Goal: Entertainment & Leisure: Consume media (video, audio)

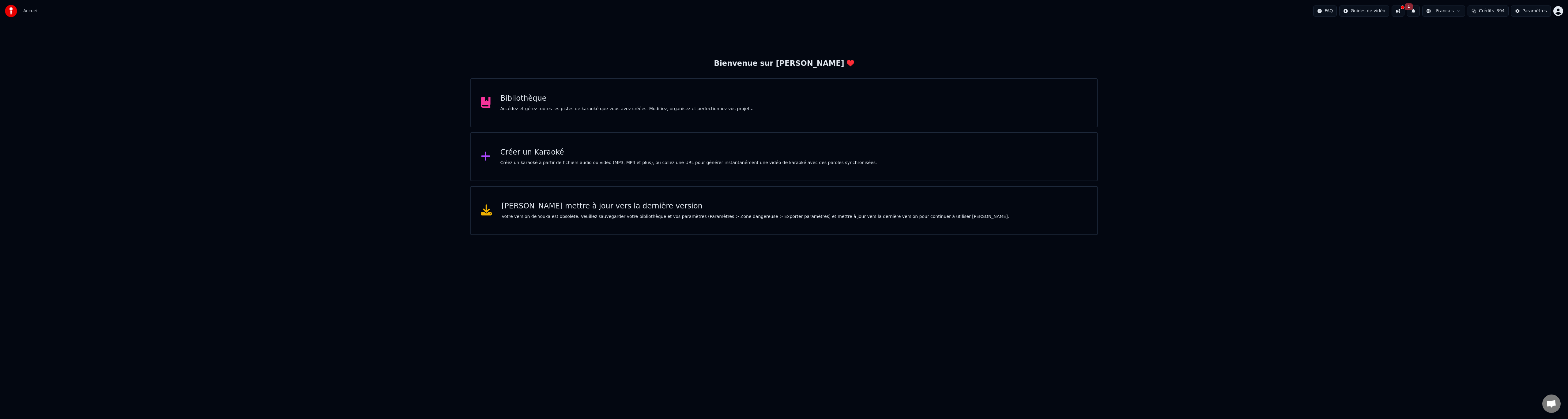
click at [626, 92] on div "Bibliothèque Accédez et gérez toutes les pistes de karaoké que vous avez créées…" at bounding box center [784, 103] width 627 height 49
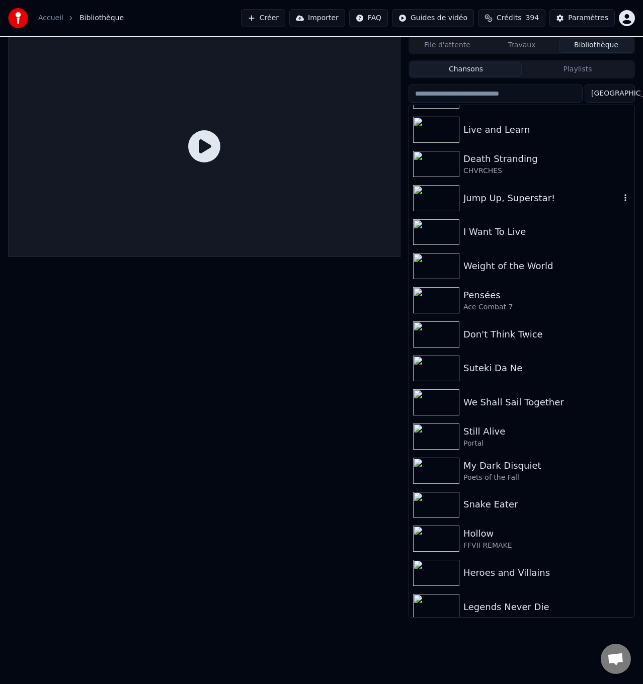
scroll to position [854, 0]
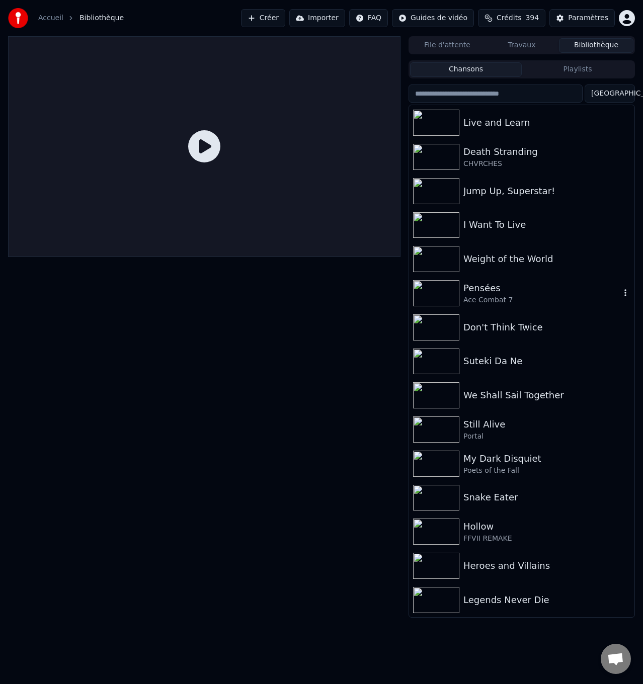
click at [499, 291] on div "Pensées" at bounding box center [541, 288] width 157 height 14
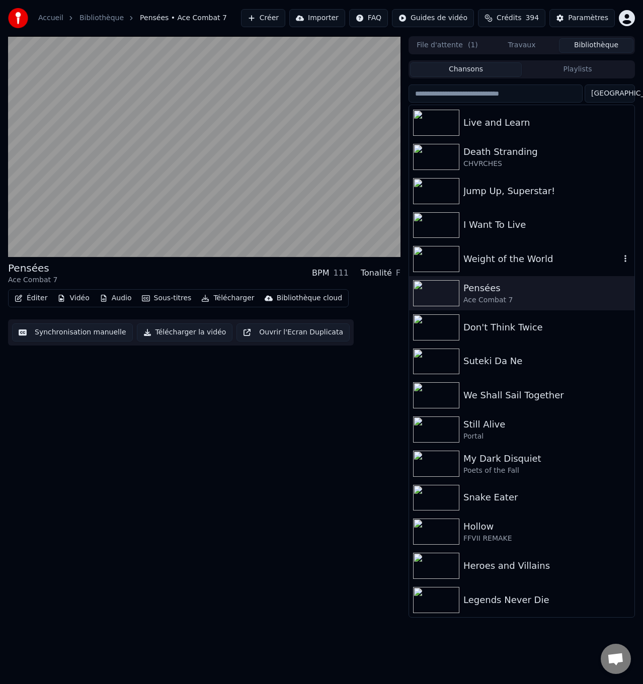
click at [531, 255] on div "Weight of the World" at bounding box center [541, 259] width 157 height 14
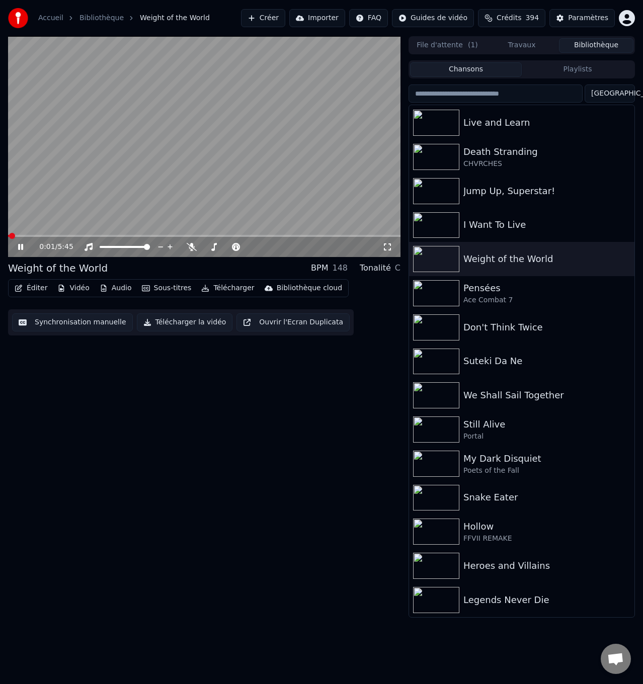
click at [303, 327] on button "Ouvrir l'Ecran Duplicata" at bounding box center [292, 322] width 113 height 18
click at [188, 248] on icon at bounding box center [192, 247] width 10 height 8
click at [503, 459] on div "My Dark Disquiet" at bounding box center [541, 459] width 157 height 14
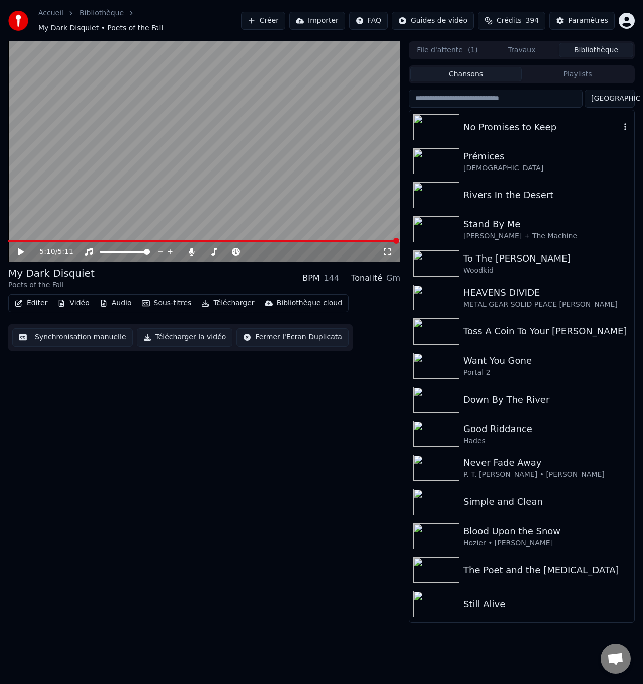
click at [508, 138] on div "No Promises to Keep" at bounding box center [521, 127] width 225 height 34
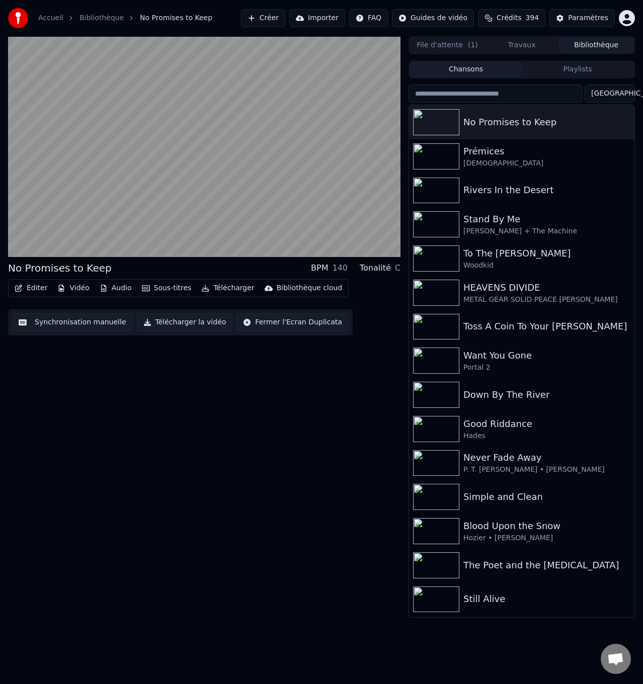
click at [89, 321] on button "Synchronisation manuelle" at bounding box center [72, 322] width 121 height 18
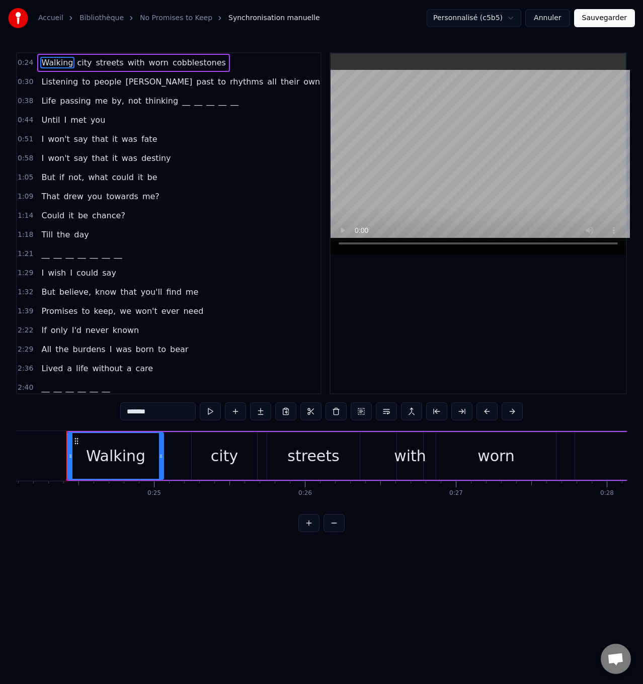
click at [590, 24] on button "Sauvegarder" at bounding box center [604, 18] width 61 height 18
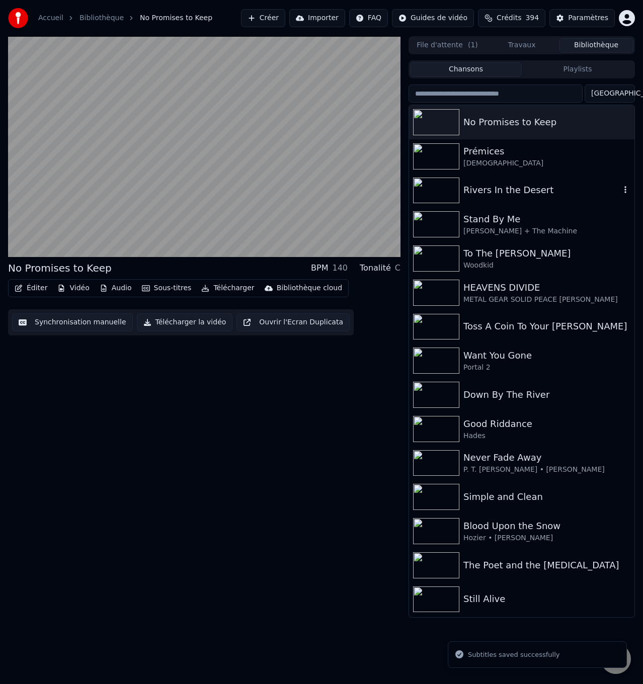
click at [508, 197] on div "Rivers In the Desert" at bounding box center [541, 190] width 157 height 14
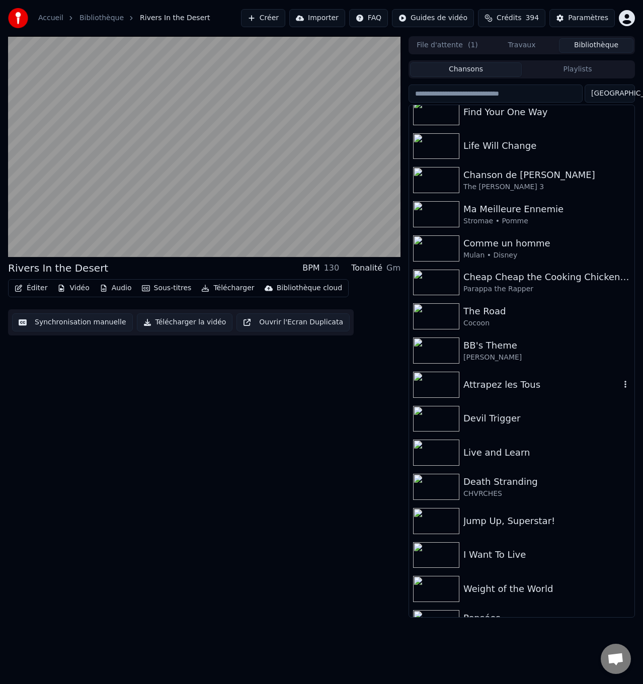
scroll to position [604, 0]
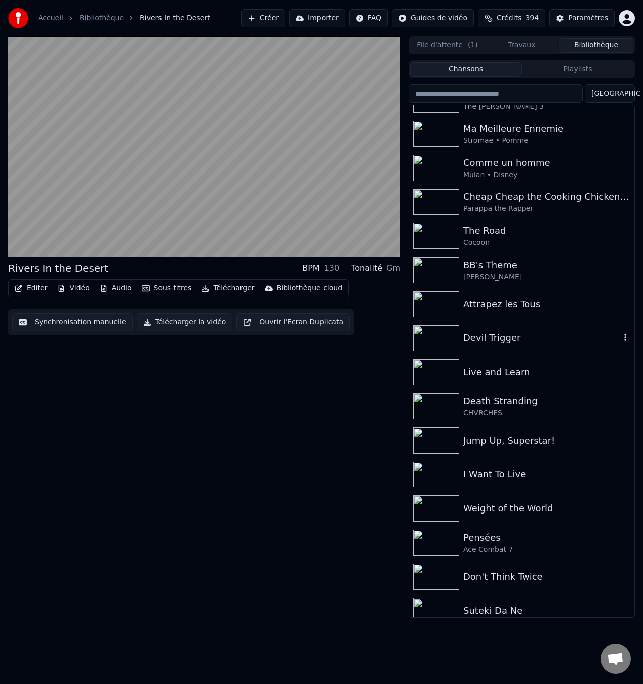
click at [519, 331] on div "Devil Trigger" at bounding box center [541, 338] width 157 height 14
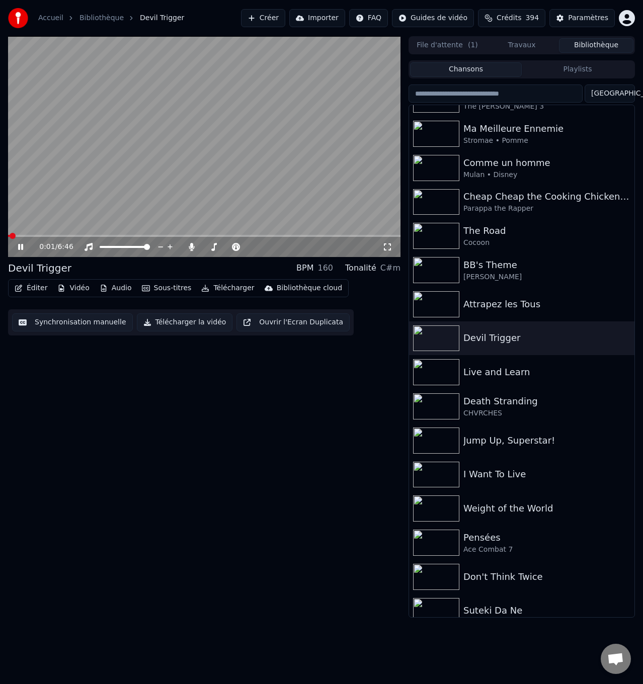
click at [309, 327] on button "Ouvrir l'Ecran Duplicata" at bounding box center [292, 322] width 113 height 18
click at [19, 247] on icon at bounding box center [20, 247] width 5 height 6
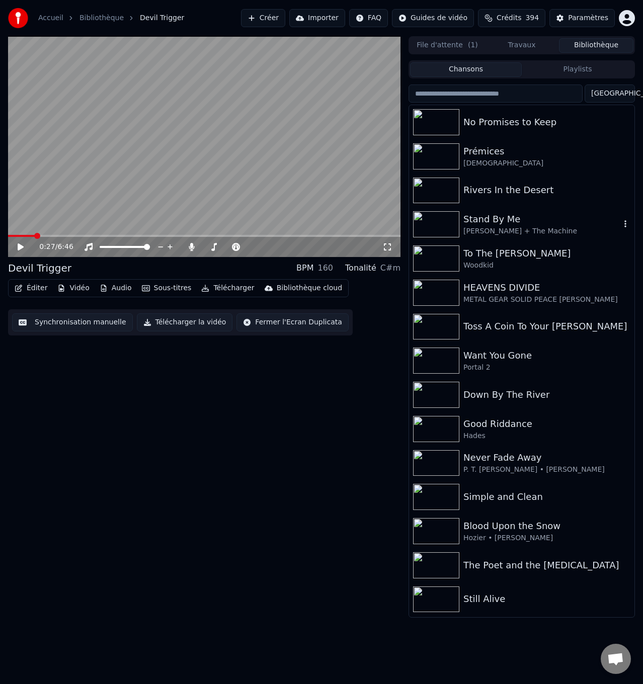
click at [510, 226] on div "Stand By Me" at bounding box center [541, 219] width 157 height 14
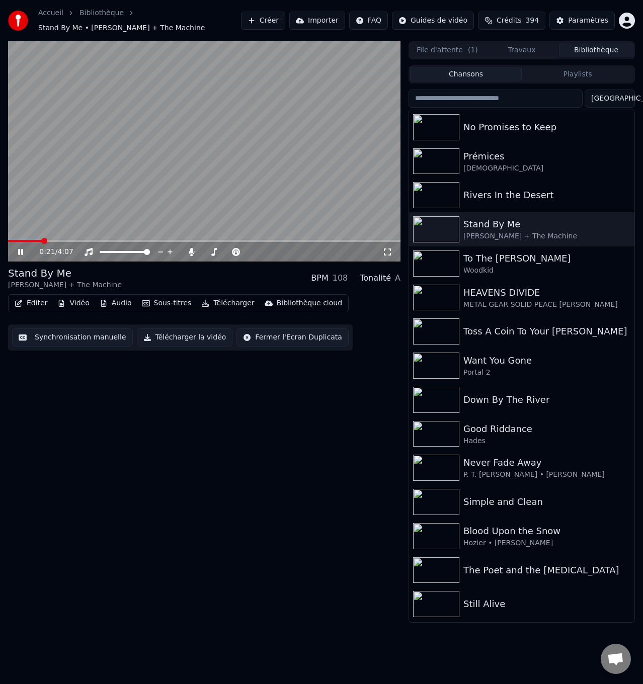
click at [19, 251] on icon at bounding box center [20, 252] width 5 height 6
click at [17, 251] on icon at bounding box center [27, 252] width 23 height 8
click at [18, 240] on span at bounding box center [13, 241] width 10 height 2
click at [18, 251] on icon at bounding box center [27, 252] width 23 height 8
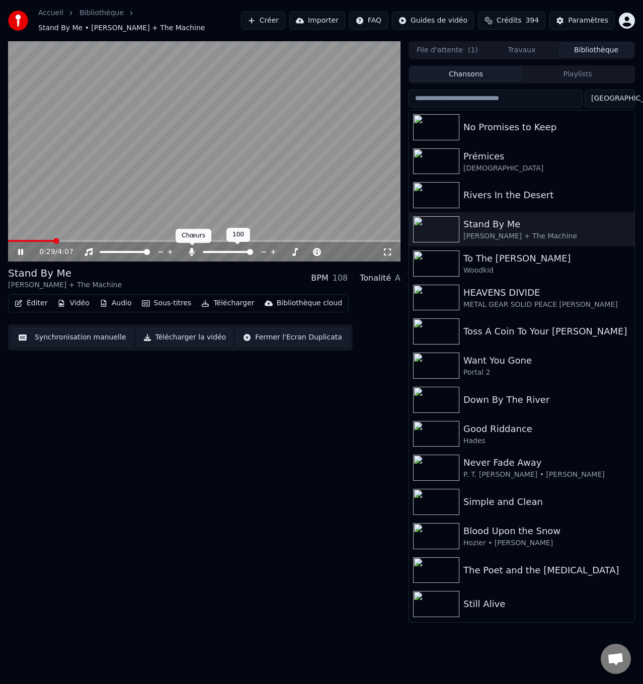
click at [191, 249] on icon at bounding box center [192, 252] width 6 height 8
click at [18, 252] on icon at bounding box center [27, 252] width 23 height 8
click at [45, 240] on span at bounding box center [38, 241] width 61 height 2
click at [33, 241] on span at bounding box center [20, 241] width 25 height 2
click at [189, 251] on icon at bounding box center [192, 252] width 10 height 8
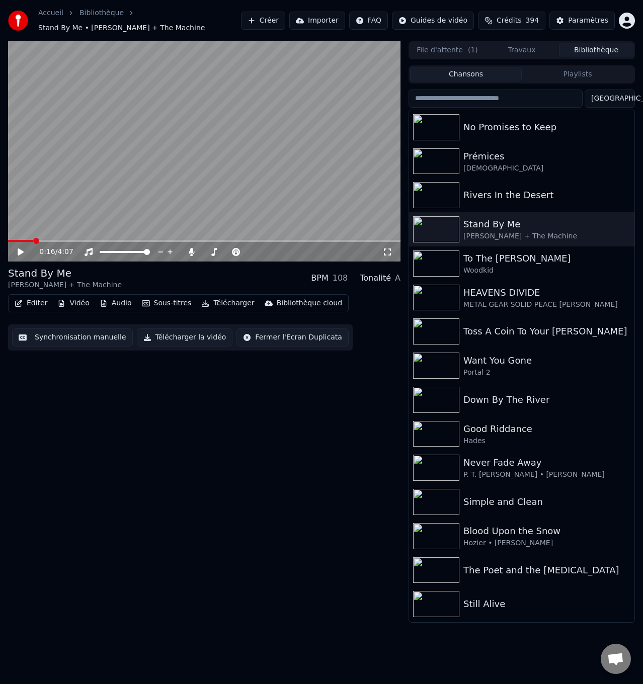
click at [22, 251] on icon at bounding box center [21, 252] width 6 height 7
click at [192, 250] on icon at bounding box center [192, 252] width 6 height 8
click at [17, 251] on icon at bounding box center [27, 252] width 23 height 8
click at [47, 241] on span at bounding box center [28, 241] width 40 height 2
click at [17, 251] on icon at bounding box center [27, 252] width 23 height 8
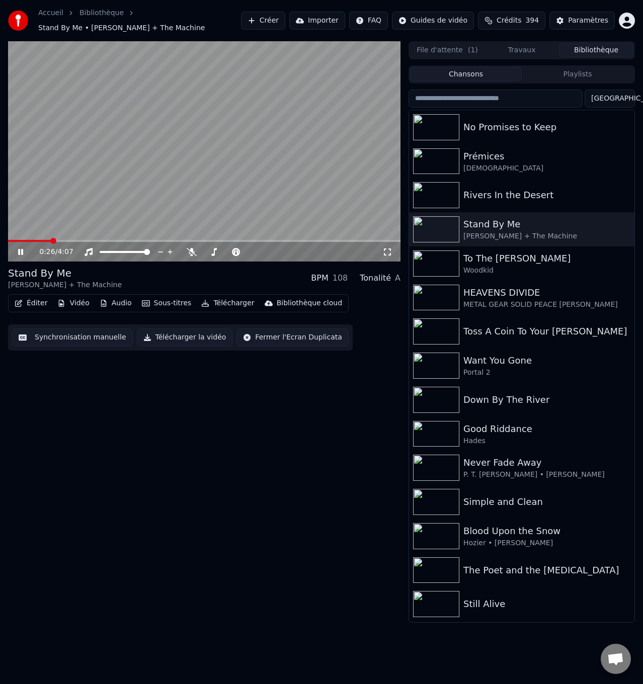
click at [36, 240] on span at bounding box center [29, 241] width 43 height 2
click at [193, 253] on icon at bounding box center [192, 252] width 10 height 8
click at [190, 249] on icon at bounding box center [192, 252] width 10 height 8
click at [23, 252] on icon at bounding box center [20, 252] width 5 height 6
click at [48, 241] on span at bounding box center [39, 241] width 62 height 2
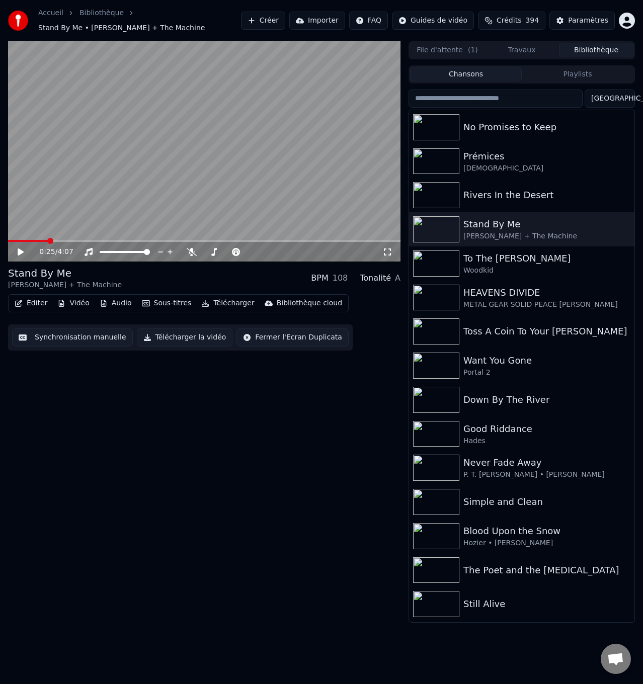
click at [44, 241] on span at bounding box center [28, 241] width 40 height 2
click at [191, 251] on icon at bounding box center [192, 252] width 10 height 8
click at [18, 253] on icon at bounding box center [21, 252] width 6 height 7
click at [191, 249] on icon at bounding box center [192, 252] width 6 height 8
click at [21, 252] on icon at bounding box center [27, 252] width 23 height 8
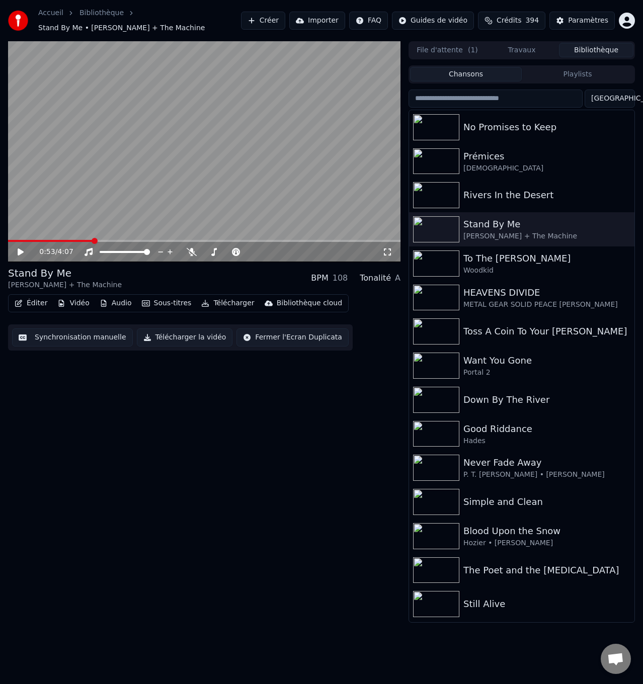
click at [82, 240] on span at bounding box center [50, 241] width 85 height 2
click at [68, 240] on span at bounding box center [45, 241] width 74 height 2
click at [190, 250] on icon at bounding box center [192, 252] width 10 height 8
click at [19, 251] on icon at bounding box center [21, 252] width 6 height 7
click at [193, 251] on icon at bounding box center [192, 252] width 6 height 8
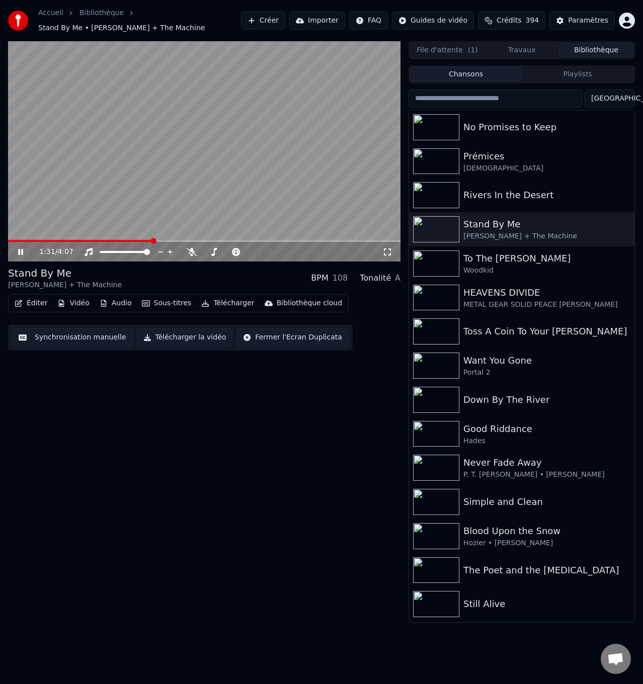
click at [21, 253] on icon at bounding box center [27, 252] width 23 height 8
click at [126, 240] on span at bounding box center [67, 241] width 119 height 2
click at [188, 253] on icon at bounding box center [192, 252] width 10 height 8
click at [20, 254] on icon at bounding box center [21, 252] width 6 height 7
click at [191, 249] on icon at bounding box center [192, 252] width 6 height 8
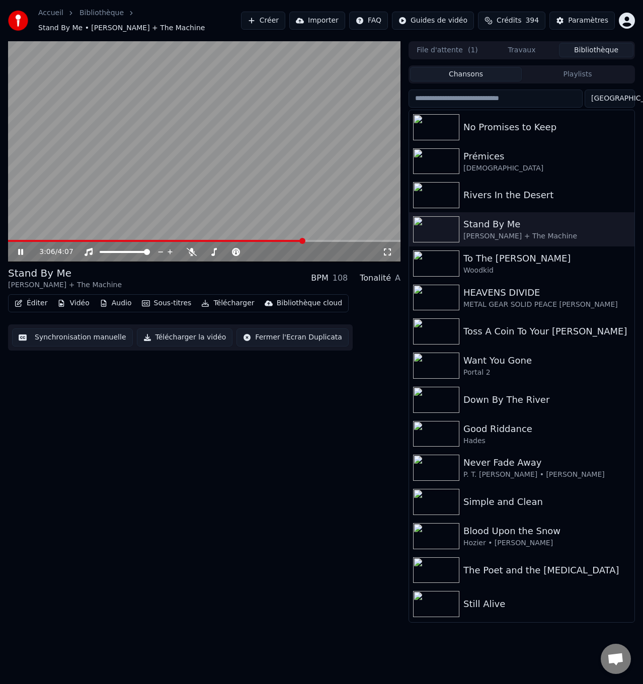
click at [20, 251] on icon at bounding box center [20, 252] width 5 height 6
click at [281, 241] on span at bounding box center [144, 241] width 273 height 2
click at [268, 241] on span at bounding box center [144, 241] width 273 height 2
click at [19, 252] on icon at bounding box center [21, 252] width 6 height 7
click at [193, 252] on icon at bounding box center [192, 252] width 10 height 8
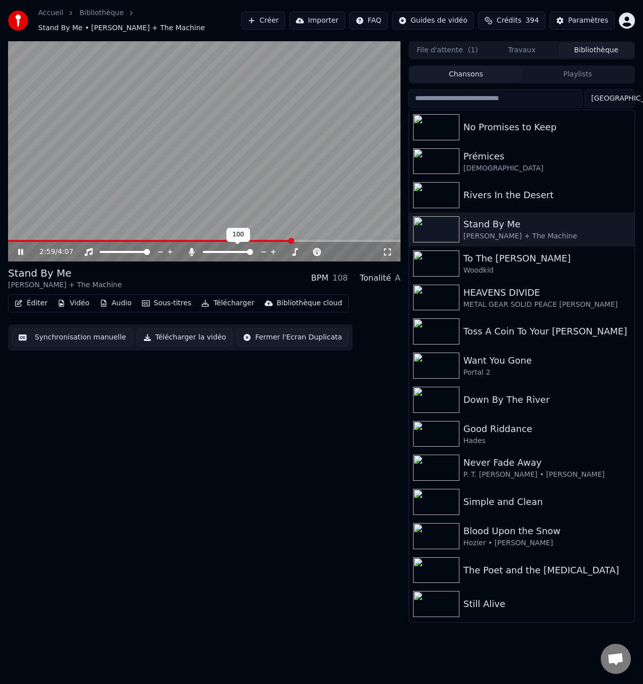
click at [192, 251] on icon at bounding box center [192, 252] width 6 height 8
click at [21, 250] on icon at bounding box center [27, 252] width 23 height 8
click at [275, 240] on span at bounding box center [156, 241] width 296 height 2
drag, startPoint x: 22, startPoint y: 251, endPoint x: 116, endPoint y: 251, distance: 94.1
click at [23, 249] on icon at bounding box center [27, 252] width 23 height 8
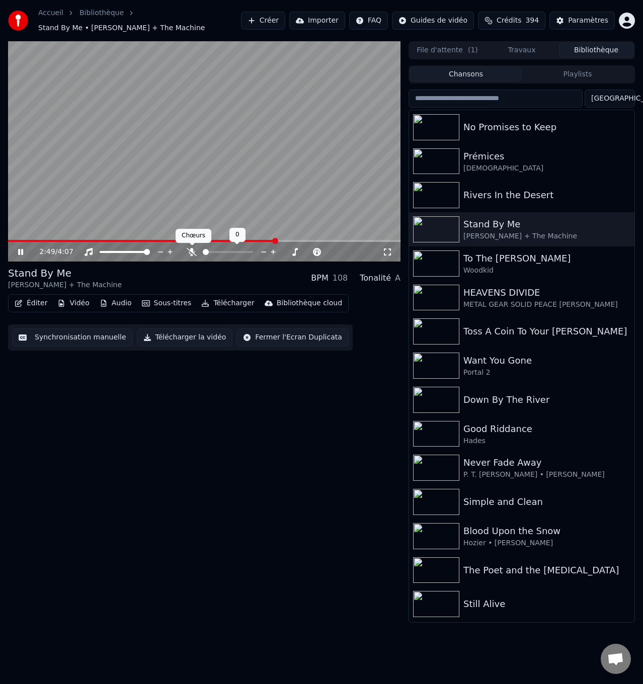
click at [194, 251] on icon at bounding box center [192, 252] width 10 height 8
click at [282, 241] on span at bounding box center [156, 241] width 296 height 2
click at [21, 248] on icon at bounding box center [27, 252] width 23 height 8
click at [18, 254] on icon at bounding box center [27, 252] width 23 height 8
click at [190, 252] on icon at bounding box center [192, 252] width 6 height 8
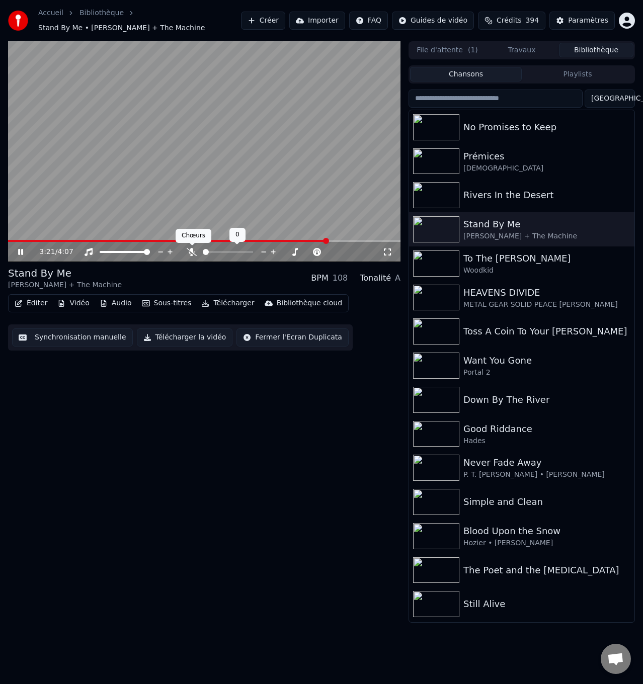
click at [194, 253] on icon at bounding box center [192, 252] width 10 height 8
click at [194, 253] on icon at bounding box center [192, 252] width 6 height 8
click at [514, 331] on div "Toss A Coin To Your [PERSON_NAME]" at bounding box center [541, 332] width 157 height 14
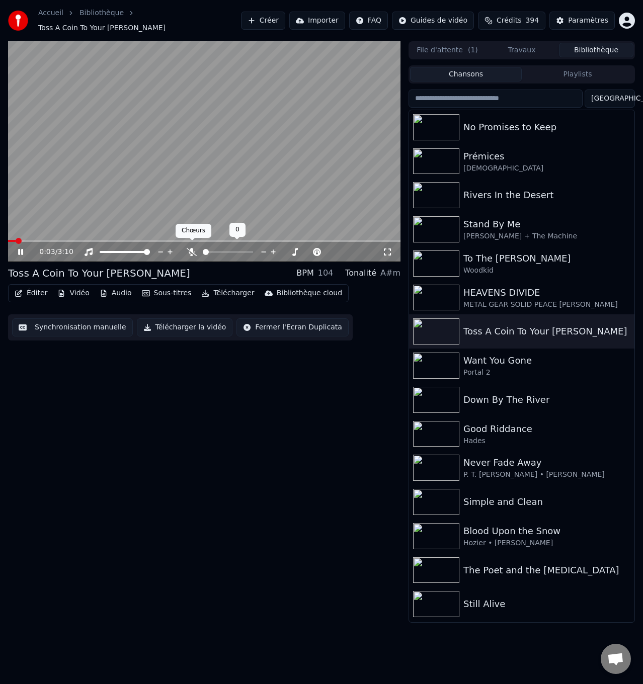
click at [191, 248] on icon at bounding box center [192, 252] width 10 height 8
click at [8, 238] on span at bounding box center [11, 241] width 6 height 6
click at [191, 248] on icon at bounding box center [192, 252] width 6 height 8
click at [19, 249] on icon at bounding box center [20, 252] width 5 height 6
click at [16, 240] on span at bounding box center [22, 241] width 28 height 2
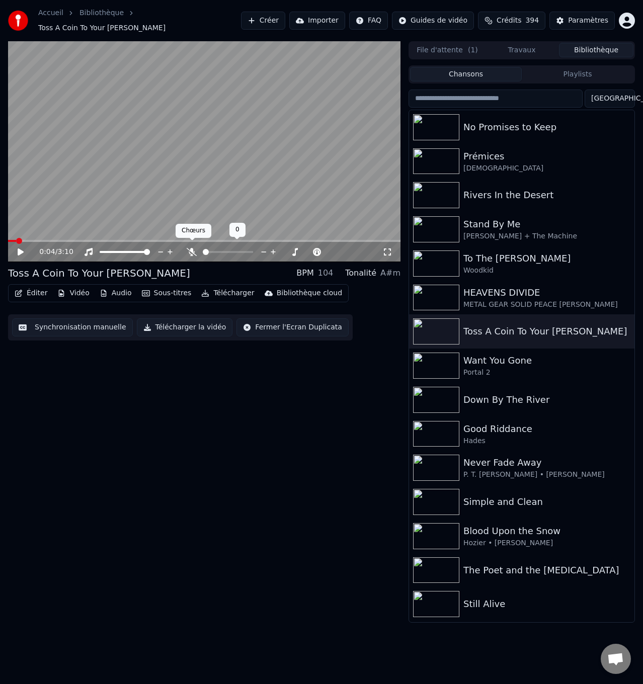
click at [191, 248] on icon at bounding box center [192, 252] width 10 height 8
click at [19, 249] on icon at bounding box center [21, 252] width 6 height 7
click at [192, 248] on icon at bounding box center [192, 252] width 6 height 8
click at [20, 249] on icon at bounding box center [20, 252] width 5 height 6
click at [62, 240] on span at bounding box center [44, 241] width 72 height 2
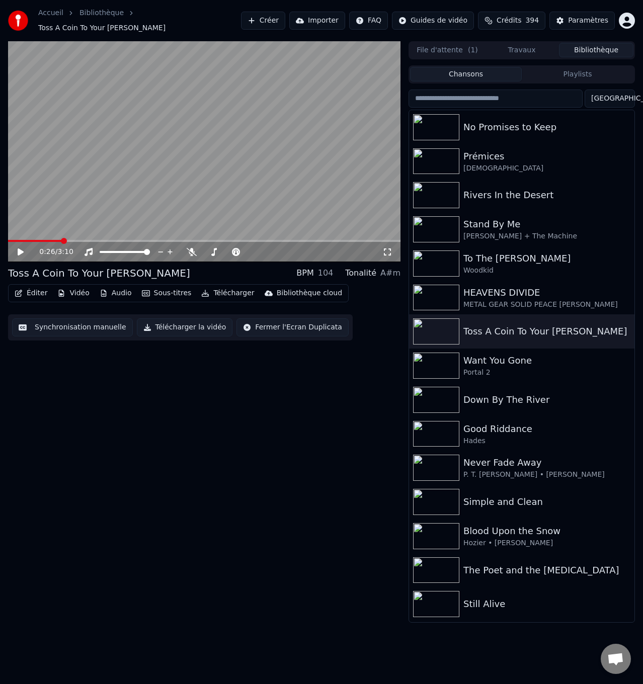
click at [19, 249] on icon at bounding box center [21, 252] width 6 height 7
click at [190, 248] on icon at bounding box center [192, 252] width 10 height 8
click at [192, 248] on icon at bounding box center [192, 252] width 6 height 8
click at [20, 249] on icon at bounding box center [20, 252] width 5 height 6
click at [134, 240] on span at bounding box center [85, 241] width 155 height 2
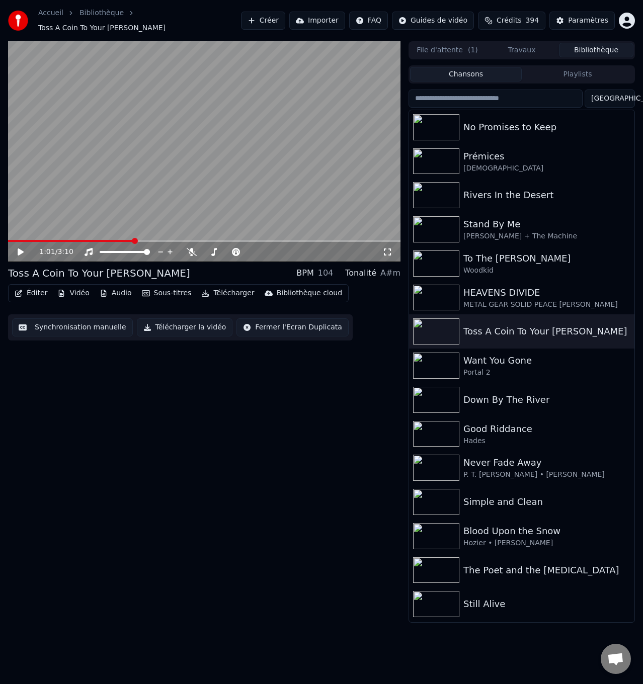
click at [140, 240] on span at bounding box center [204, 241] width 392 height 2
click at [127, 240] on span at bounding box center [67, 241] width 119 height 2
click at [190, 248] on icon at bounding box center [192, 252] width 10 height 8
click at [21, 249] on icon at bounding box center [21, 252] width 6 height 7
click at [191, 248] on icon at bounding box center [192, 252] width 6 height 8
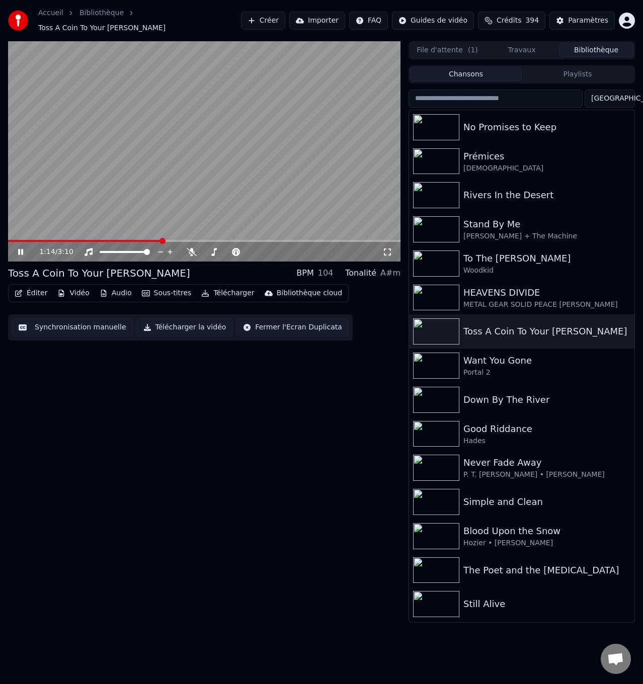
click at [21, 248] on icon at bounding box center [27, 252] width 23 height 8
click at [144, 240] on span at bounding box center [85, 241] width 154 height 2
click at [20, 249] on icon at bounding box center [21, 252] width 6 height 7
click at [193, 248] on icon at bounding box center [192, 252] width 10 height 8
click at [192, 248] on icon at bounding box center [192, 252] width 6 height 8
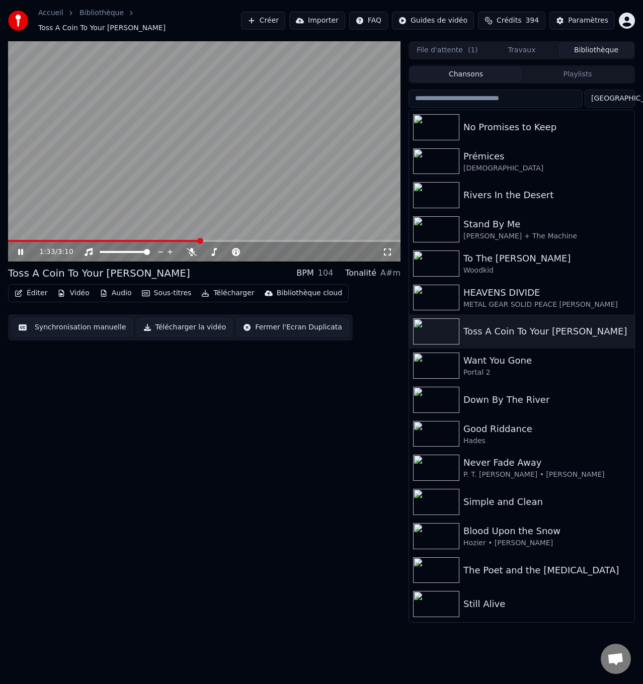
click at [20, 249] on icon at bounding box center [20, 252] width 5 height 6
click at [179, 240] on span at bounding box center [93, 241] width 171 height 2
click at [23, 249] on icon at bounding box center [21, 252] width 6 height 7
click at [193, 248] on icon at bounding box center [192, 252] width 10 height 8
click at [21, 248] on icon at bounding box center [27, 252] width 23 height 8
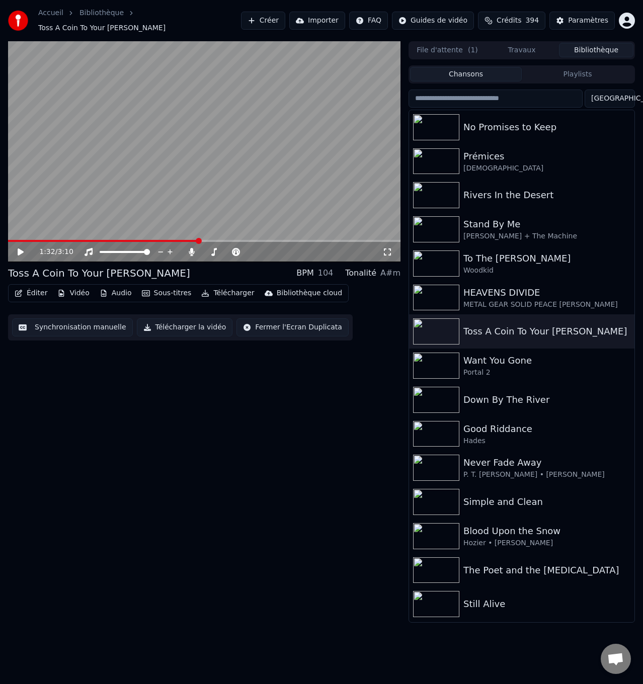
click at [184, 240] on span at bounding box center [103, 241] width 191 height 2
click at [22, 248] on icon at bounding box center [27, 252] width 23 height 8
click at [191, 248] on icon at bounding box center [192, 252] width 6 height 8
click at [21, 248] on icon at bounding box center [27, 252] width 23 height 8
click at [222, 240] on span at bounding box center [115, 241] width 214 height 2
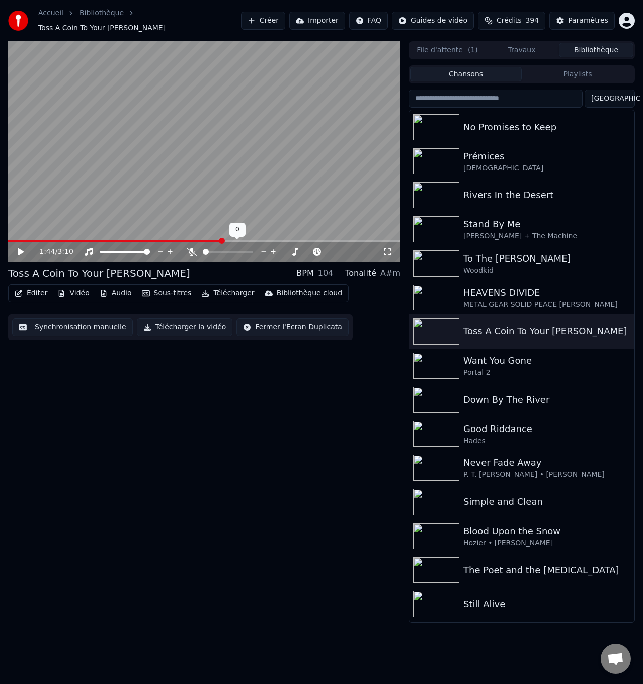
click at [191, 248] on icon at bounding box center [192, 252] width 10 height 8
click at [19, 249] on icon at bounding box center [21, 252] width 6 height 7
click at [191, 248] on icon at bounding box center [192, 252] width 6 height 8
click at [18, 248] on icon at bounding box center [27, 252] width 23 height 8
click at [222, 240] on span at bounding box center [128, 241] width 240 height 2
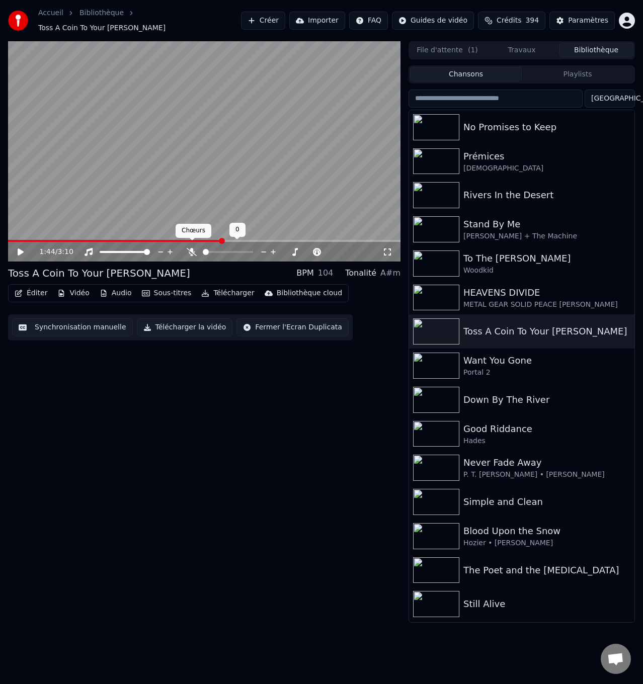
click at [189, 248] on icon at bounding box center [192, 252] width 10 height 8
click at [21, 249] on icon at bounding box center [21, 252] width 6 height 7
click at [20, 249] on icon at bounding box center [20, 252] width 5 height 6
click at [237, 240] on span at bounding box center [133, 241] width 250 height 2
drag, startPoint x: 189, startPoint y: 247, endPoint x: 93, endPoint y: 247, distance: 96.1
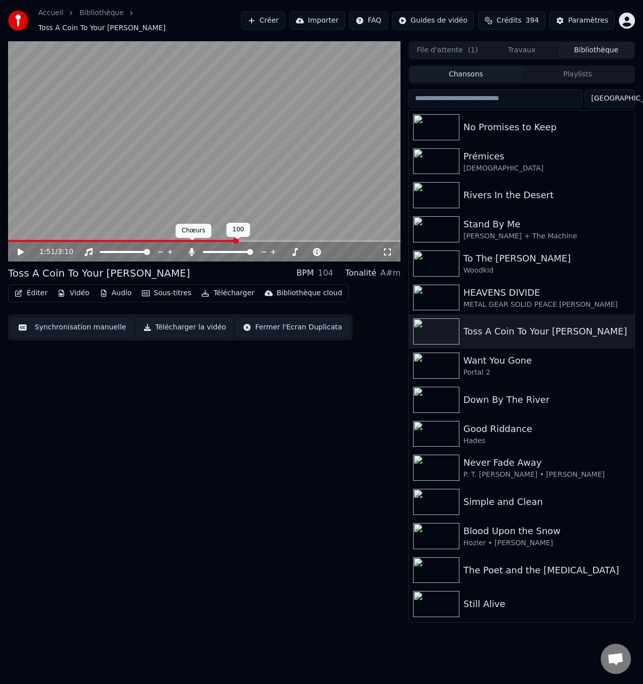
click at [190, 248] on icon at bounding box center [192, 252] width 6 height 8
click at [22, 248] on icon at bounding box center [27, 252] width 23 height 8
click at [193, 248] on icon at bounding box center [192, 252] width 10 height 8
click at [189, 248] on icon at bounding box center [192, 252] width 10 height 8
click at [191, 248] on icon at bounding box center [192, 252] width 10 height 8
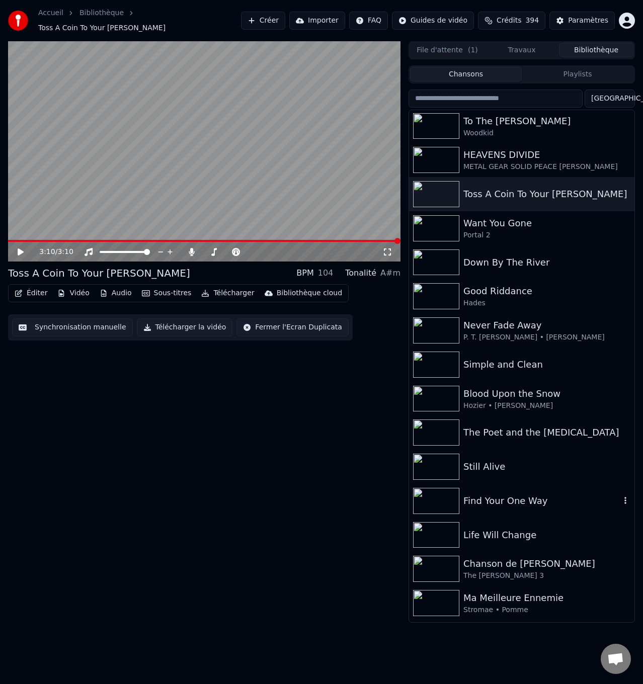
scroll to position [99, 0]
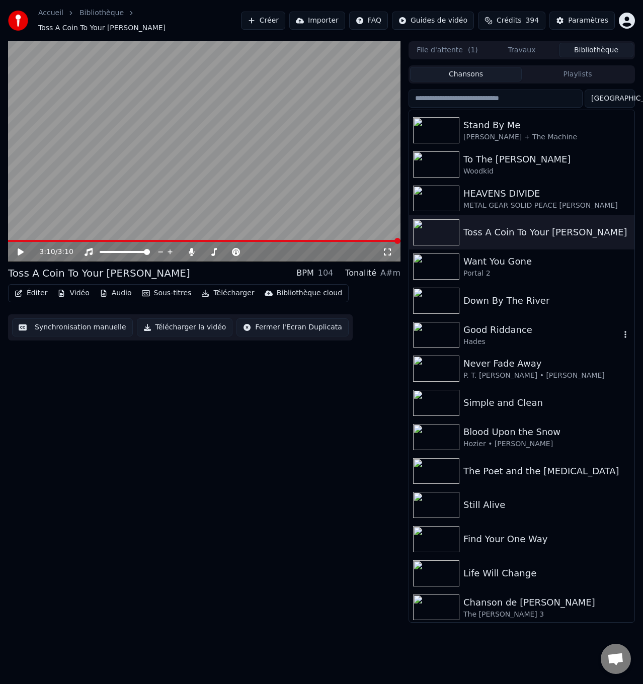
click at [516, 327] on div "Good Riddance" at bounding box center [541, 330] width 157 height 14
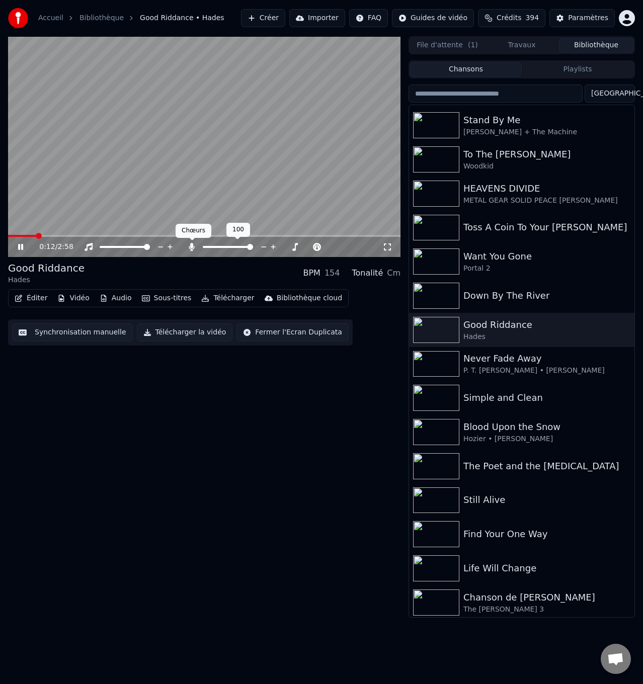
click at [191, 245] on icon at bounding box center [192, 247] width 6 height 8
click at [18, 245] on icon at bounding box center [27, 247] width 23 height 8
click at [29, 235] on span at bounding box center [19, 236] width 22 height 2
click at [19, 246] on icon at bounding box center [21, 247] width 6 height 7
click at [192, 246] on icon at bounding box center [192, 247] width 10 height 8
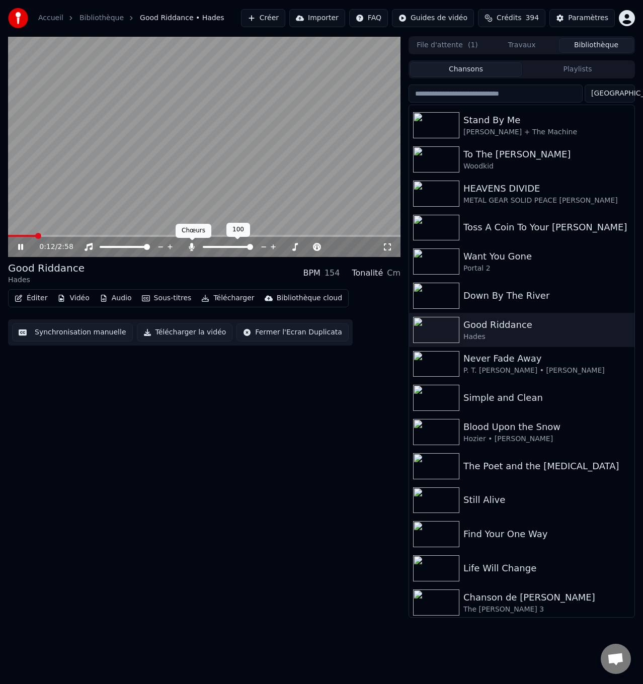
click at [190, 246] on icon at bounding box center [192, 247] width 10 height 8
click at [17, 244] on icon at bounding box center [27, 247] width 23 height 8
click at [39, 235] on span at bounding box center [23, 236] width 31 height 2
click at [18, 235] on span at bounding box center [23, 236] width 31 height 2
click at [18, 246] on icon at bounding box center [27, 247] width 23 height 8
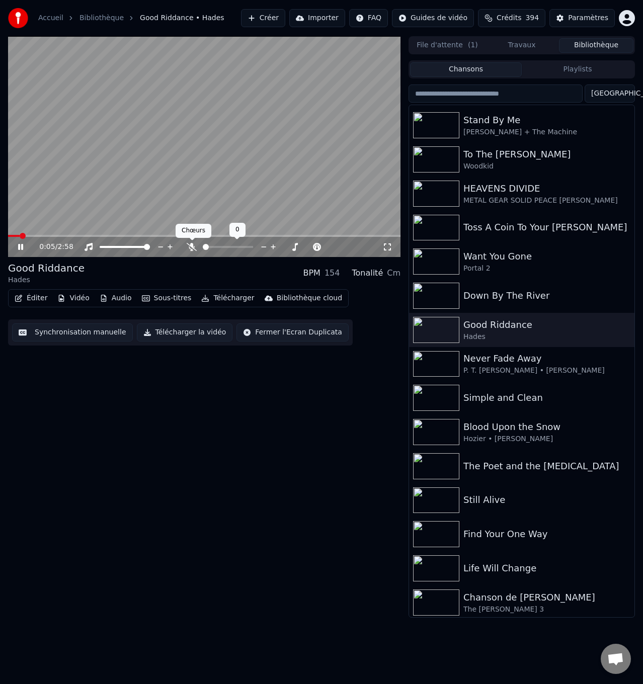
click at [192, 247] on icon at bounding box center [192, 247] width 10 height 8
click at [192, 247] on icon at bounding box center [192, 247] width 6 height 8
click at [21, 248] on icon at bounding box center [27, 247] width 23 height 8
click at [69, 235] on span at bounding box center [46, 236] width 77 height 2
click at [61, 236] on span at bounding box center [38, 236] width 61 height 2
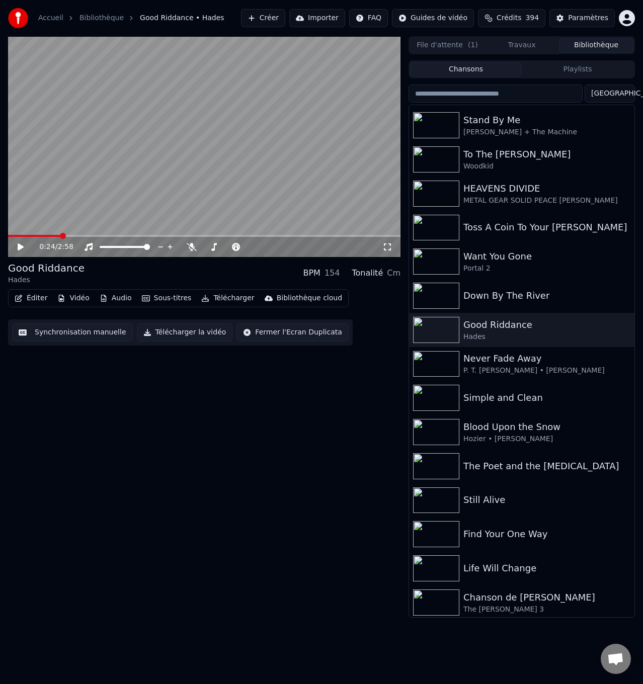
click at [54, 235] on span at bounding box center [34, 236] width 53 height 2
drag, startPoint x: 192, startPoint y: 250, endPoint x: 91, endPoint y: 234, distance: 102.7
click at [192, 249] on icon at bounding box center [192, 247] width 10 height 8
click at [18, 245] on icon at bounding box center [21, 247] width 6 height 7
click at [191, 246] on icon at bounding box center [192, 247] width 6 height 8
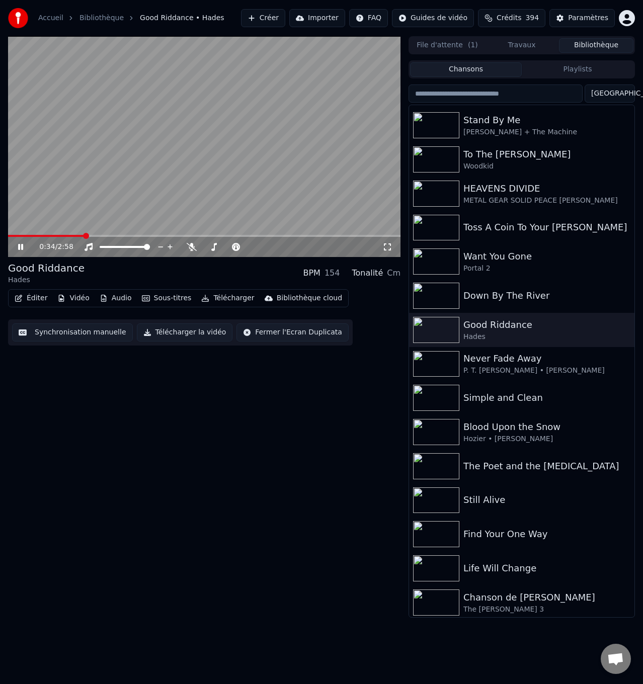
click at [19, 245] on icon at bounding box center [20, 247] width 5 height 6
click at [74, 235] on span at bounding box center [41, 236] width 66 height 2
click at [65, 235] on span at bounding box center [41, 236] width 66 height 2
click at [62, 236] on span at bounding box center [35, 236] width 55 height 2
click at [56, 236] on span at bounding box center [32, 236] width 48 height 2
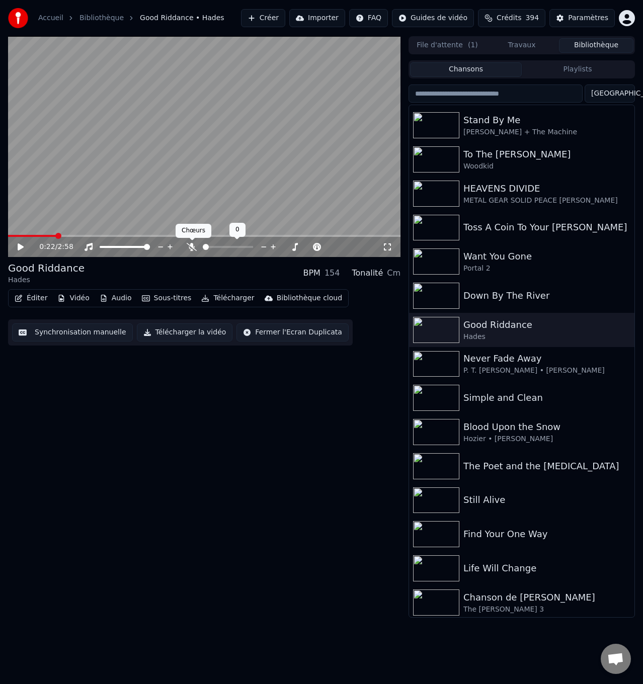
click at [190, 245] on icon at bounding box center [192, 247] width 10 height 8
click at [22, 245] on icon at bounding box center [27, 247] width 23 height 8
click at [190, 245] on icon at bounding box center [192, 247] width 10 height 8
click at [20, 244] on icon at bounding box center [20, 247] width 5 height 6
click at [113, 235] on span at bounding box center [71, 236] width 127 height 2
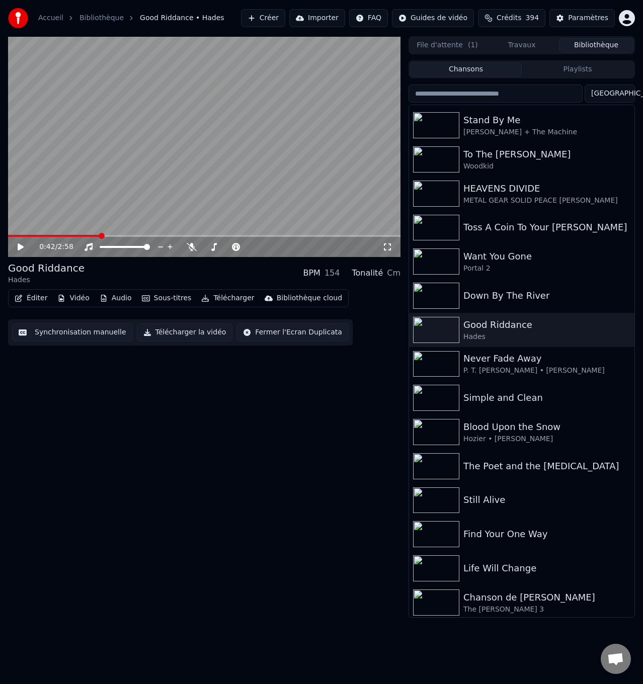
click at [100, 235] on span at bounding box center [54, 236] width 92 height 2
click at [191, 245] on icon at bounding box center [192, 247] width 10 height 8
click at [97, 235] on span at bounding box center [54, 236] width 92 height 2
click at [95, 235] on span at bounding box center [52, 236] width 88 height 2
click at [20, 247] on icon at bounding box center [21, 247] width 6 height 7
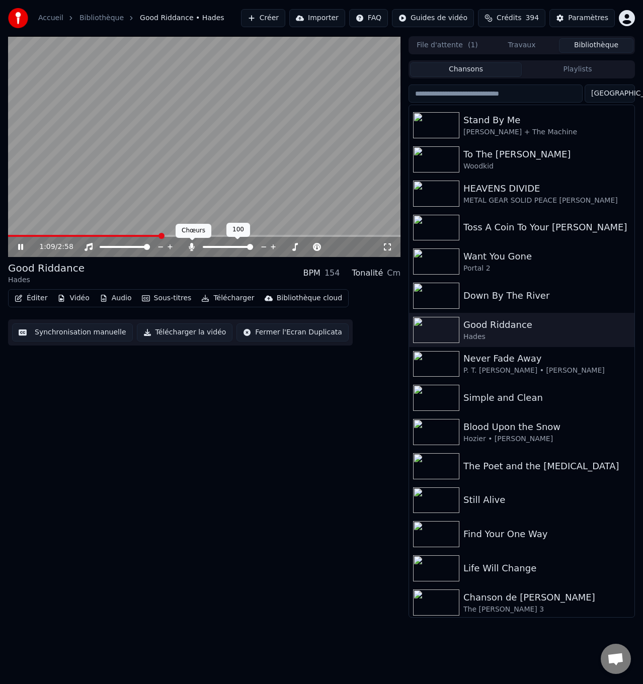
click at [191, 244] on icon at bounding box center [192, 247] width 6 height 8
click at [21, 245] on icon at bounding box center [27, 247] width 23 height 8
click at [165, 235] on span at bounding box center [98, 236] width 181 height 2
click at [20, 245] on icon at bounding box center [21, 247] width 6 height 7
click at [192, 246] on icon at bounding box center [192, 247] width 10 height 8
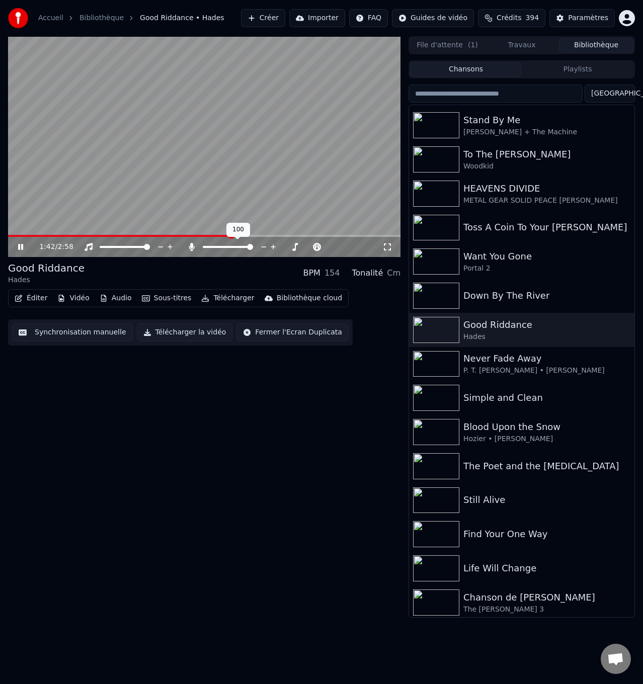
click at [191, 245] on icon at bounding box center [192, 247] width 6 height 8
click at [18, 248] on icon at bounding box center [27, 247] width 23 height 8
click at [214, 235] on span at bounding box center [128, 236] width 240 height 2
click at [192, 247] on icon at bounding box center [192, 247] width 10 height 8
click at [21, 246] on icon at bounding box center [21, 247] width 6 height 7
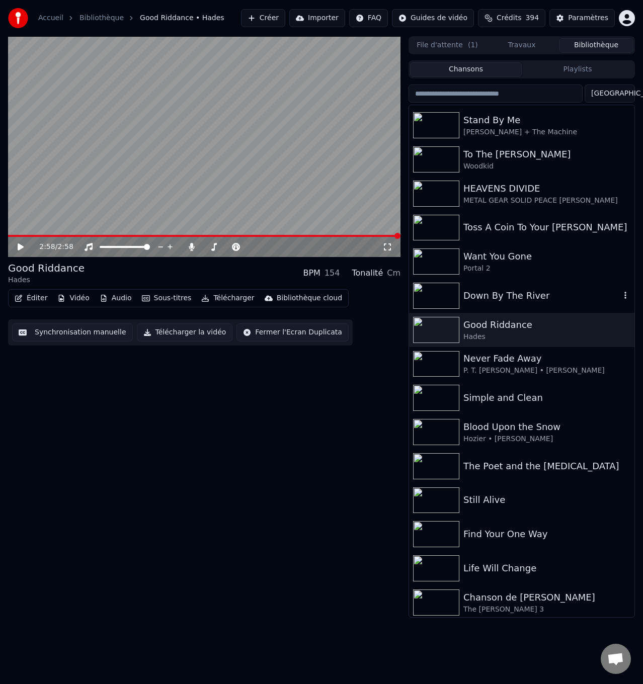
click at [517, 301] on div "Down By The River" at bounding box center [541, 296] width 157 height 14
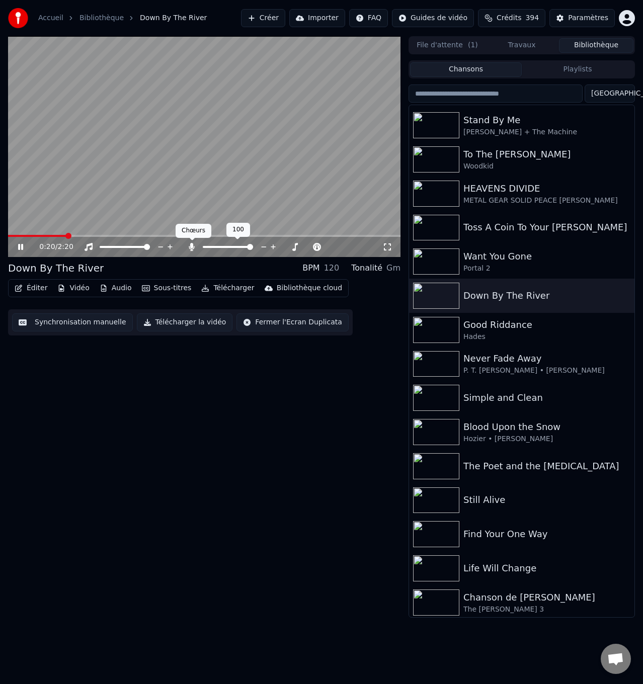
click at [191, 246] on icon at bounding box center [192, 247] width 6 height 8
click at [22, 245] on icon at bounding box center [20, 247] width 5 height 6
click at [67, 235] on span at bounding box center [37, 236] width 59 height 2
click at [62, 236] on span at bounding box center [37, 236] width 59 height 2
click at [17, 247] on icon at bounding box center [27, 247] width 23 height 8
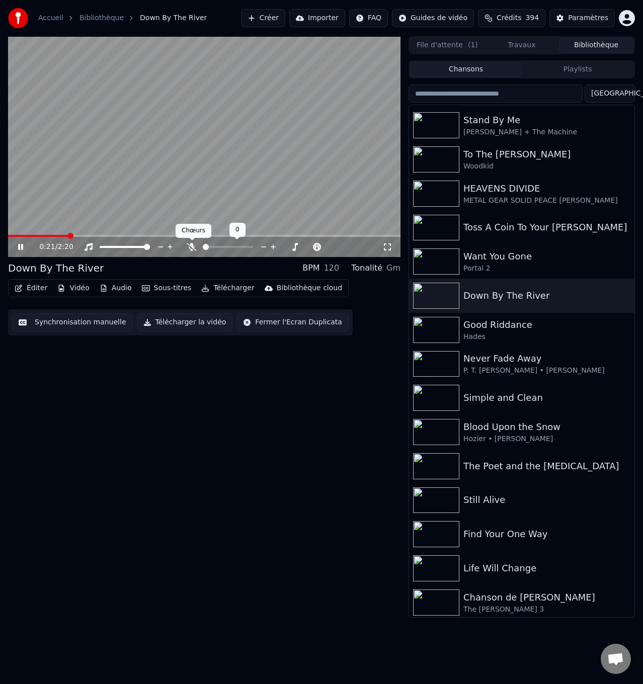
click at [190, 245] on icon at bounding box center [192, 247] width 10 height 8
click at [192, 244] on icon at bounding box center [192, 247] width 6 height 8
click at [19, 248] on icon at bounding box center [20, 247] width 5 height 6
click at [123, 236] on span at bounding box center [65, 236] width 115 height 2
click at [108, 235] on span at bounding box center [65, 236] width 115 height 2
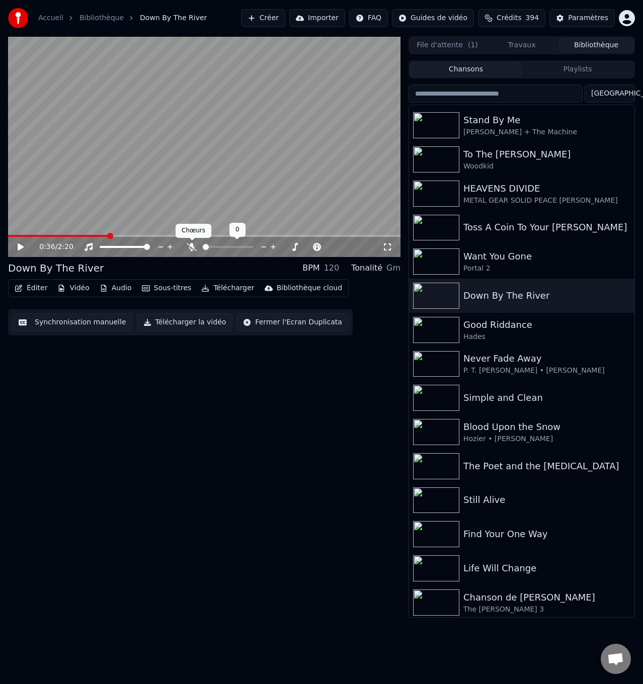
click at [193, 244] on icon at bounding box center [192, 247] width 10 height 8
click at [18, 248] on icon at bounding box center [27, 247] width 23 height 8
click at [191, 247] on icon at bounding box center [192, 247] width 6 height 8
click at [20, 243] on icon at bounding box center [27, 247] width 23 height 8
click at [204, 235] on span at bounding box center [115, 236] width 214 height 2
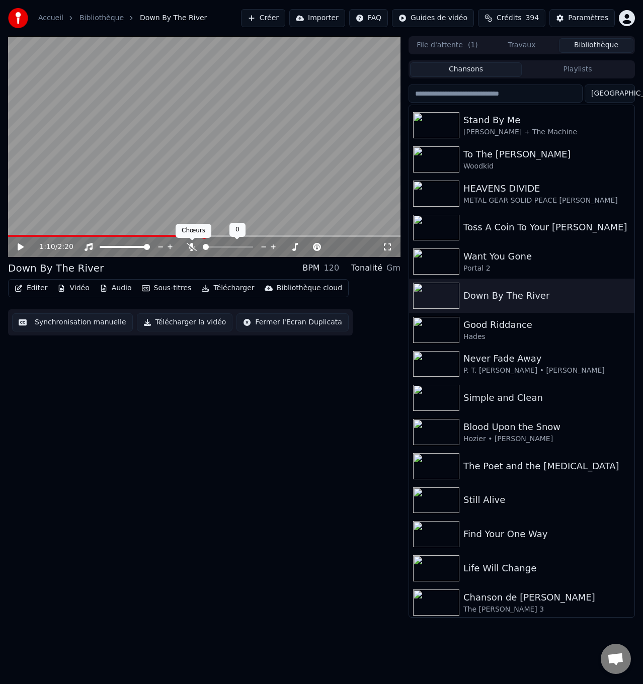
click at [190, 248] on icon at bounding box center [192, 247] width 10 height 8
click at [24, 244] on icon at bounding box center [27, 247] width 23 height 8
click at [192, 244] on icon at bounding box center [192, 247] width 6 height 8
click at [19, 246] on icon at bounding box center [20, 247] width 5 height 6
click at [263, 235] on span at bounding box center [144, 236] width 273 height 2
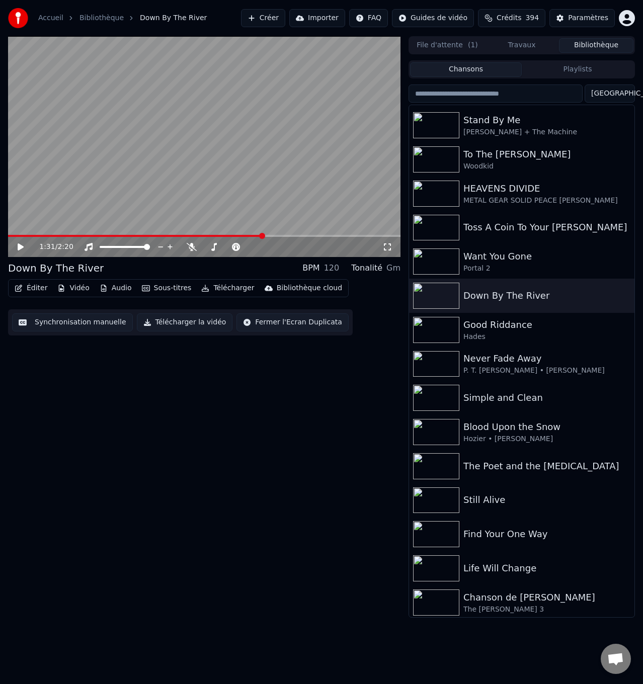
click at [248, 235] on span at bounding box center [135, 236] width 255 height 2
click at [21, 245] on icon at bounding box center [27, 247] width 23 height 8
click at [193, 244] on icon at bounding box center [192, 247] width 10 height 8
click at [193, 246] on icon at bounding box center [192, 247] width 6 height 8
click at [193, 246] on icon at bounding box center [192, 247] width 10 height 8
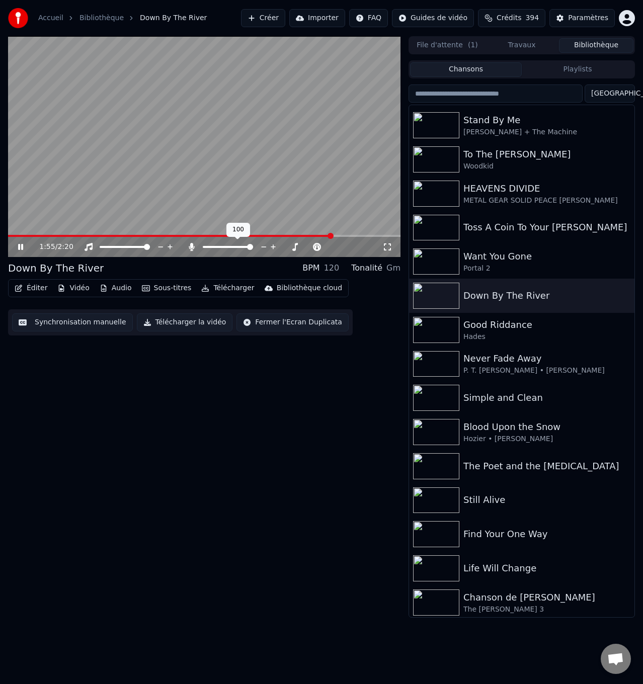
click at [192, 246] on icon at bounding box center [192, 247] width 6 height 8
click at [19, 246] on icon at bounding box center [20, 247] width 5 height 6
click at [362, 236] on span at bounding box center [195, 236] width 374 height 2
click at [324, 236] on span at bounding box center [184, 236] width 353 height 2
click at [17, 249] on icon at bounding box center [27, 247] width 23 height 8
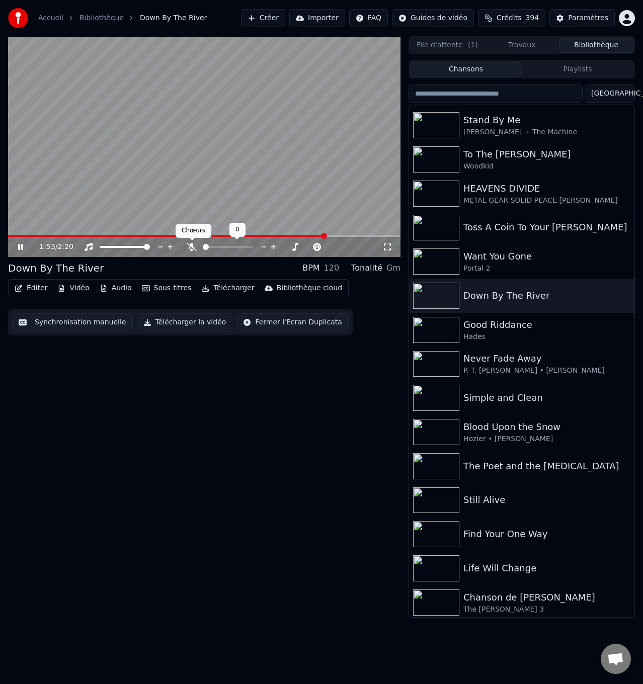
click at [190, 243] on icon at bounding box center [192, 247] width 10 height 8
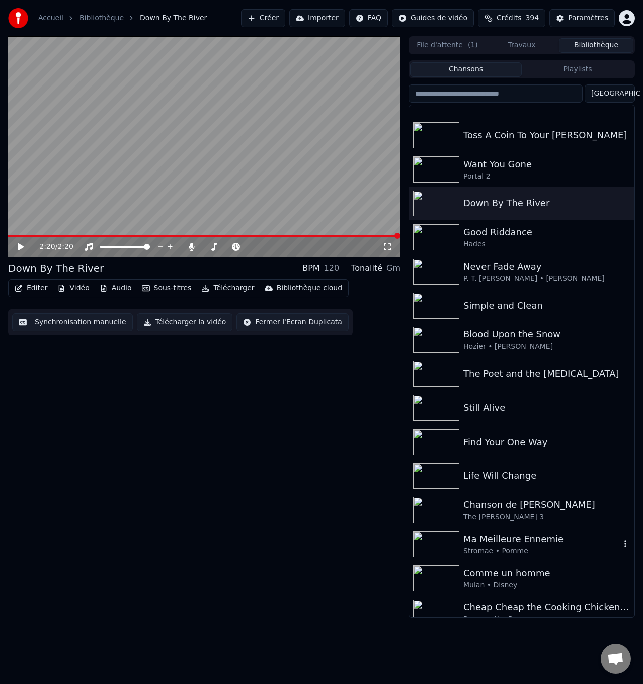
scroll to position [99, 0]
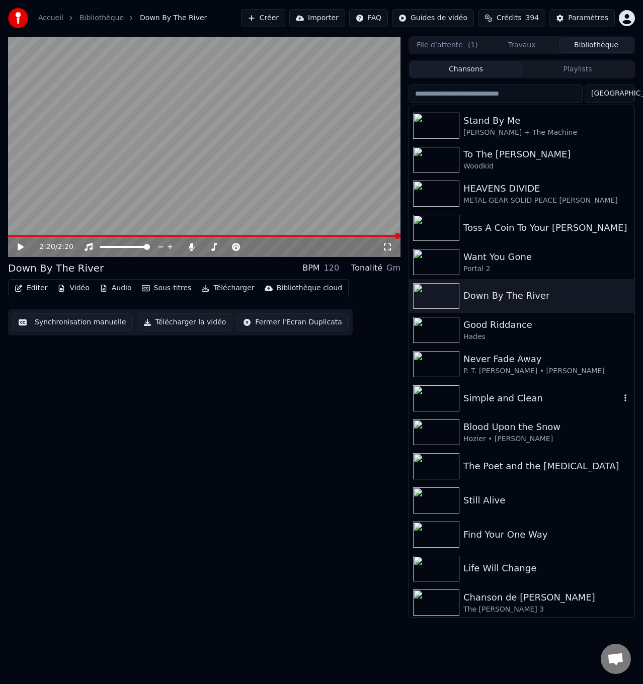
click at [505, 393] on div "Simple and Clean" at bounding box center [541, 398] width 157 height 14
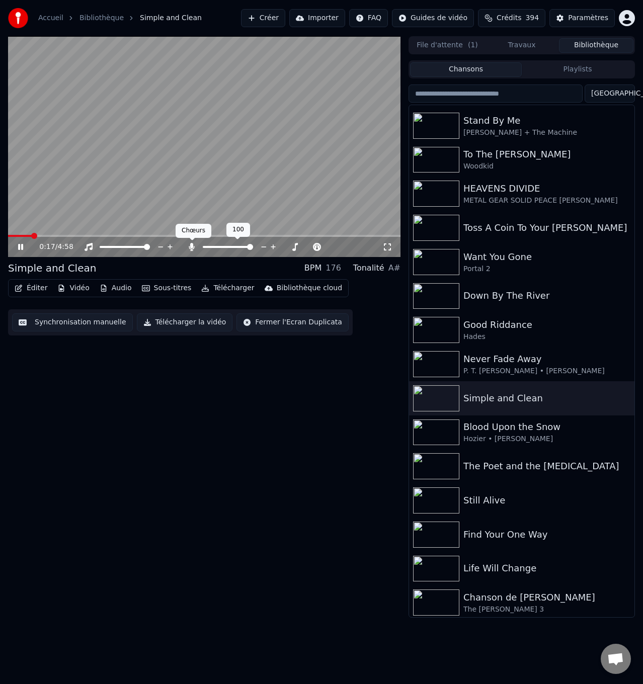
click at [192, 246] on icon at bounding box center [192, 247] width 6 height 8
click at [21, 248] on icon at bounding box center [27, 247] width 23 height 8
click at [23, 235] on span at bounding box center [23, 236] width 31 height 2
click at [190, 244] on icon at bounding box center [192, 247] width 10 height 8
click at [17, 246] on icon at bounding box center [27, 247] width 23 height 8
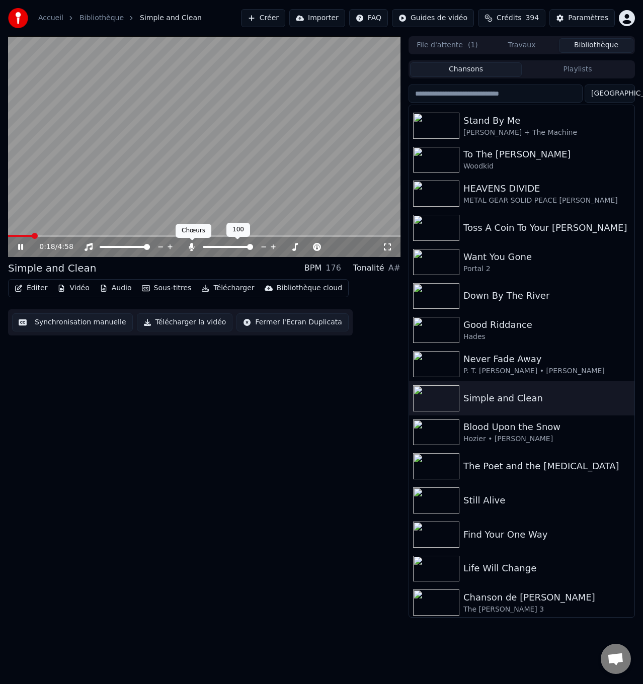
click at [191, 245] on icon at bounding box center [192, 247] width 6 height 8
click at [20, 245] on icon at bounding box center [20, 247] width 5 height 6
click at [20, 235] on span at bounding box center [23, 236] width 31 height 2
click at [193, 245] on icon at bounding box center [192, 247] width 10 height 8
click at [23, 246] on icon at bounding box center [21, 247] width 6 height 7
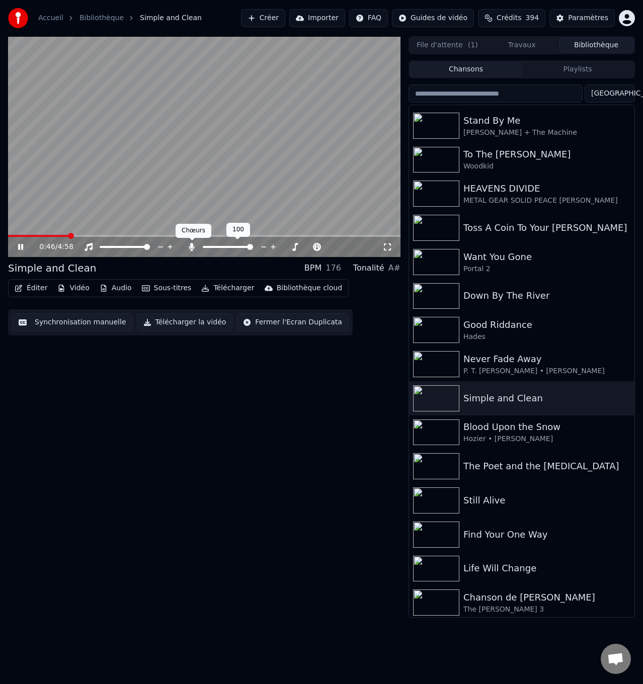
click at [191, 247] on icon at bounding box center [192, 247] width 6 height 8
click at [21, 244] on icon at bounding box center [27, 247] width 23 height 8
click at [60, 235] on span at bounding box center [41, 236] width 66 height 2
click at [53, 235] on span at bounding box center [30, 236] width 45 height 2
drag, startPoint x: 191, startPoint y: 244, endPoint x: 153, endPoint y: 247, distance: 37.9
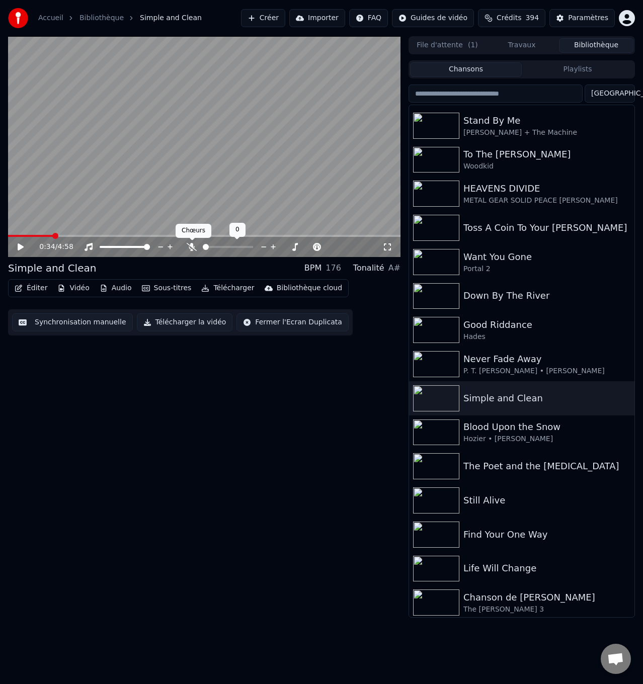
click at [191, 244] on icon at bounding box center [192, 247] width 10 height 8
click at [18, 245] on icon at bounding box center [27, 247] width 23 height 8
click at [192, 246] on icon at bounding box center [192, 247] width 6 height 8
click at [21, 242] on div "0:50 / 4:58" at bounding box center [204, 247] width 384 height 10
click at [21, 245] on icon at bounding box center [27, 247] width 23 height 8
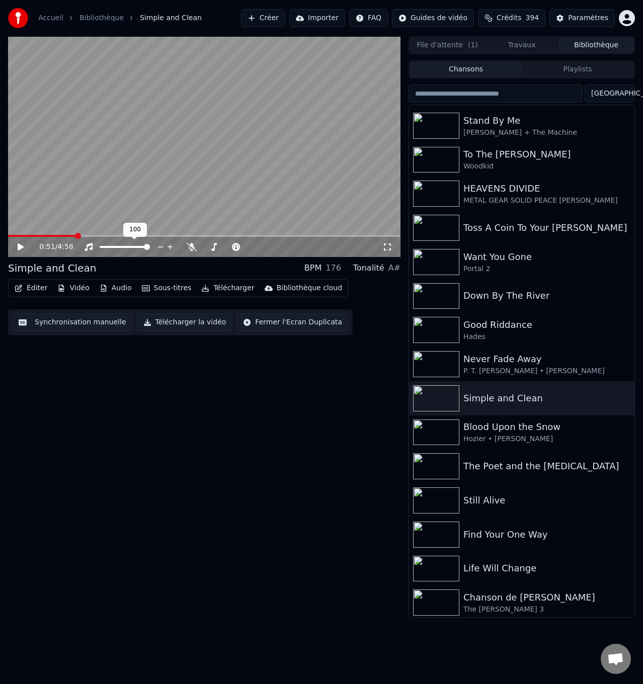
click at [62, 235] on span at bounding box center [42, 236] width 68 height 2
click at [191, 246] on icon at bounding box center [192, 247] width 10 height 8
click at [15, 248] on div "0:41 / 4:58" at bounding box center [204, 247] width 384 height 10
click at [23, 245] on icon at bounding box center [27, 247] width 23 height 8
click at [193, 246] on icon at bounding box center [192, 247] width 6 height 8
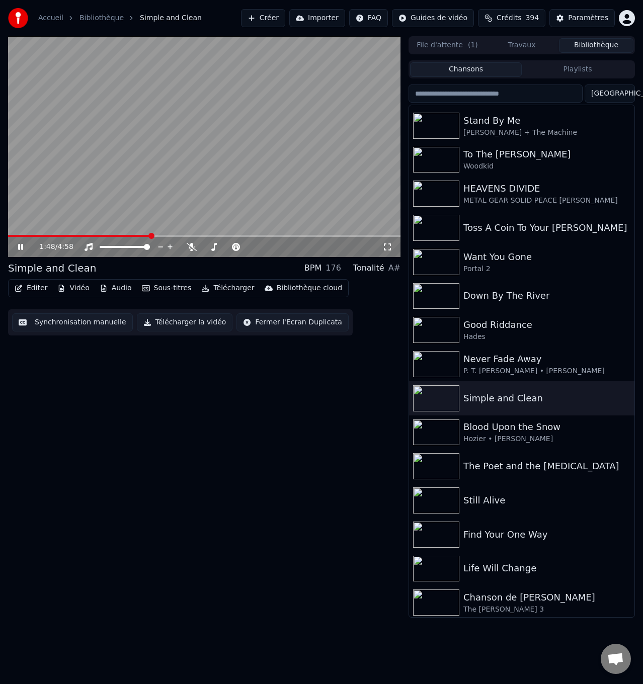
click at [18, 248] on icon at bounding box center [27, 247] width 23 height 8
click at [132, 235] on span at bounding box center [79, 236] width 143 height 2
click at [127, 235] on span at bounding box center [70, 236] width 124 height 2
click at [189, 243] on body "Accueil Bibliothèque Simple and Clean Créer Importer FAQ Guides de vidéo Crédit…" at bounding box center [321, 342] width 643 height 684
click at [14, 245] on div "1:31 / 4:58" at bounding box center [204, 247] width 384 height 10
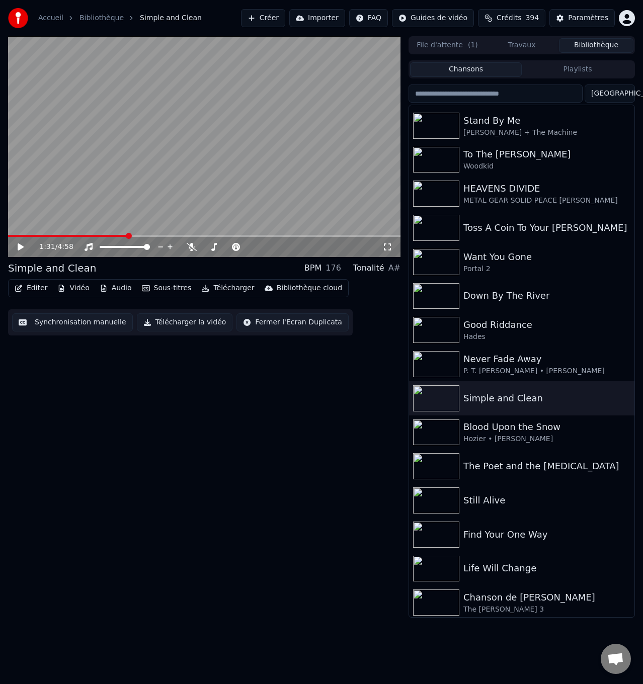
click at [19, 245] on icon at bounding box center [21, 247] width 6 height 7
click at [193, 247] on icon at bounding box center [192, 247] width 10 height 8
click at [192, 245] on icon at bounding box center [192, 247] width 6 height 8
click at [22, 245] on icon at bounding box center [20, 247] width 5 height 6
click at [137, 235] on span at bounding box center [79, 236] width 142 height 2
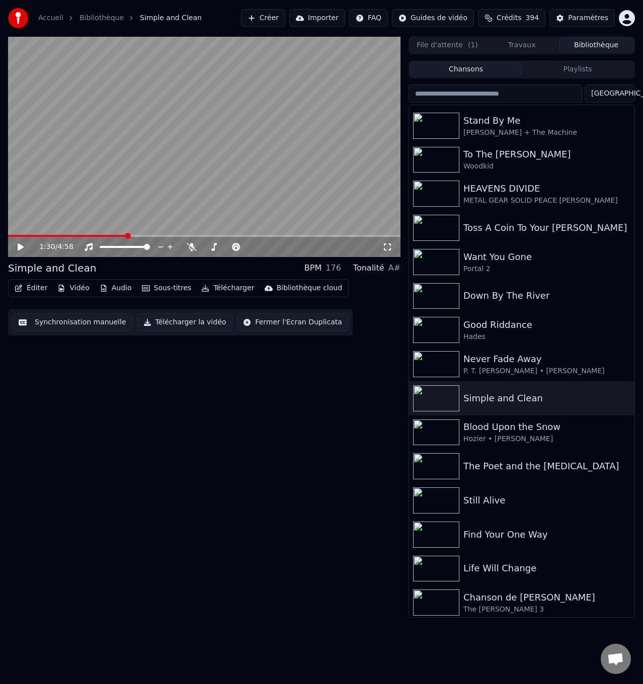
click at [126, 235] on span at bounding box center [67, 236] width 118 height 2
click at [21, 245] on icon at bounding box center [27, 247] width 23 height 8
click at [192, 245] on icon at bounding box center [192, 247] width 10 height 8
drag, startPoint x: 191, startPoint y: 248, endPoint x: 216, endPoint y: 247, distance: 25.2
click at [191, 248] on icon at bounding box center [192, 247] width 6 height 8
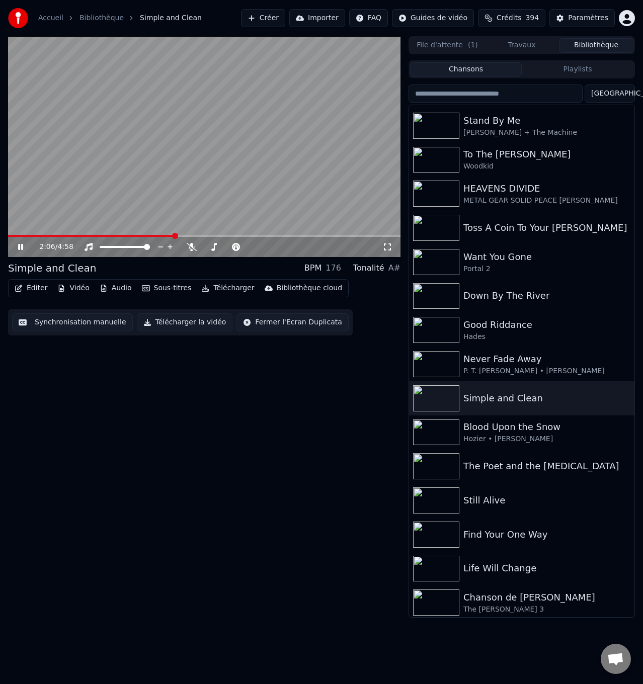
click at [19, 246] on icon at bounding box center [20, 247] width 5 height 6
click at [151, 235] on span at bounding box center [79, 236] width 143 height 2
click at [195, 244] on icon at bounding box center [192, 247] width 10 height 8
click at [19, 245] on icon at bounding box center [21, 247] width 6 height 7
click at [191, 245] on icon at bounding box center [192, 247] width 6 height 8
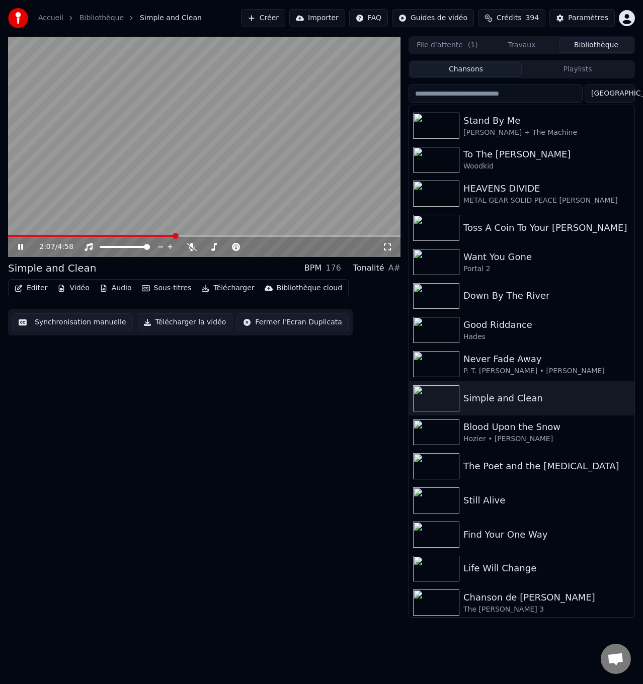
click at [20, 247] on icon at bounding box center [20, 247] width 5 height 6
click at [164, 235] on span at bounding box center [92, 236] width 168 height 2
click at [154, 236] on span at bounding box center [81, 236] width 146 height 2
click at [23, 246] on icon at bounding box center [21, 247] width 6 height 7
click at [192, 246] on icon at bounding box center [192, 247] width 10 height 8
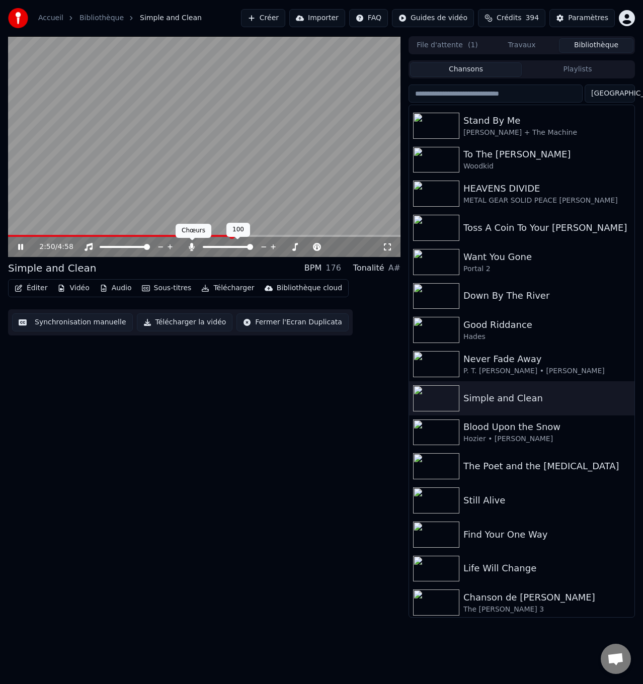
click at [192, 246] on icon at bounding box center [192, 247] width 6 height 8
click at [22, 246] on icon at bounding box center [20, 247] width 5 height 6
click at [227, 235] on span at bounding box center [127, 236] width 238 height 2
click at [192, 246] on icon at bounding box center [192, 247] width 10 height 8
click at [18, 244] on icon at bounding box center [21, 247] width 6 height 7
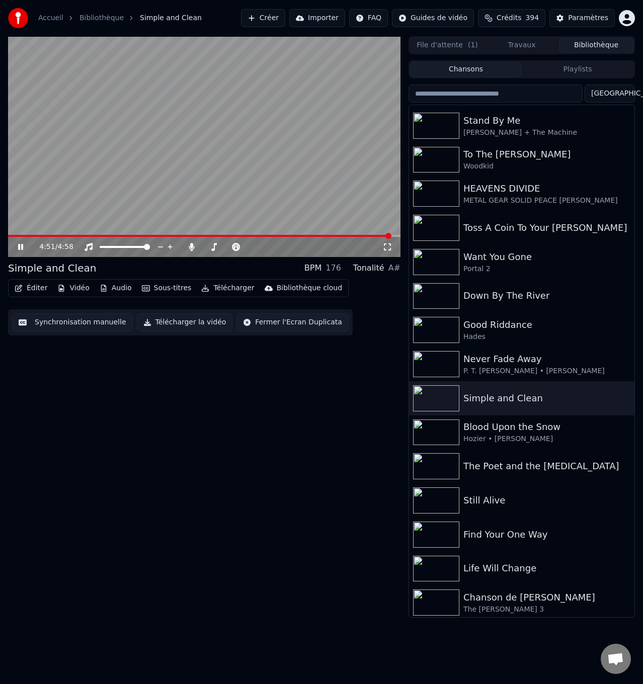
click at [22, 246] on icon at bounding box center [20, 247] width 5 height 6
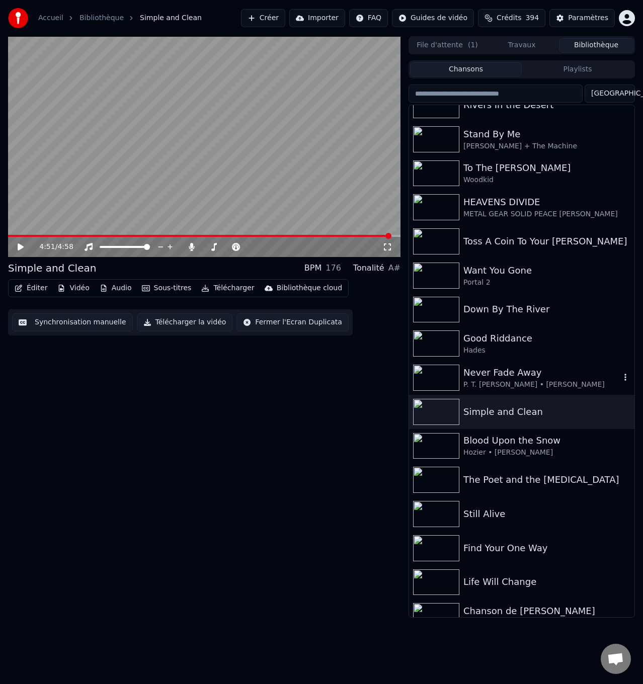
scroll to position [49, 0]
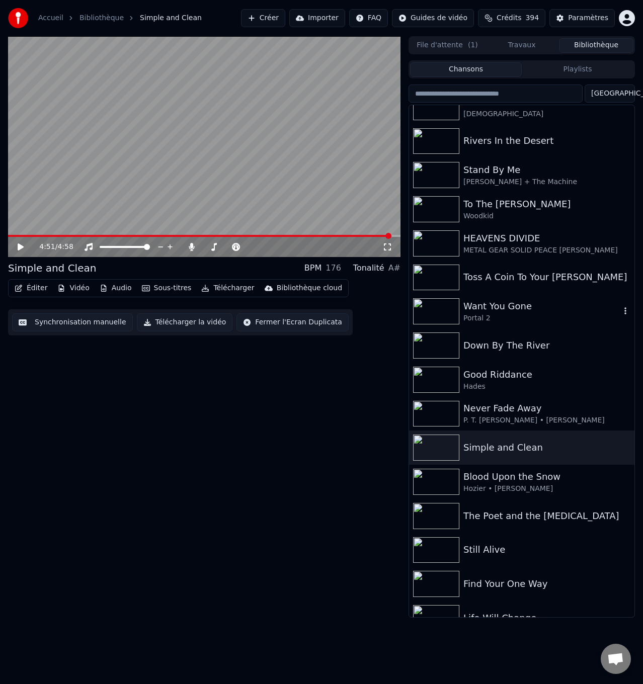
click at [512, 310] on div "Want You Gone" at bounding box center [541, 306] width 157 height 14
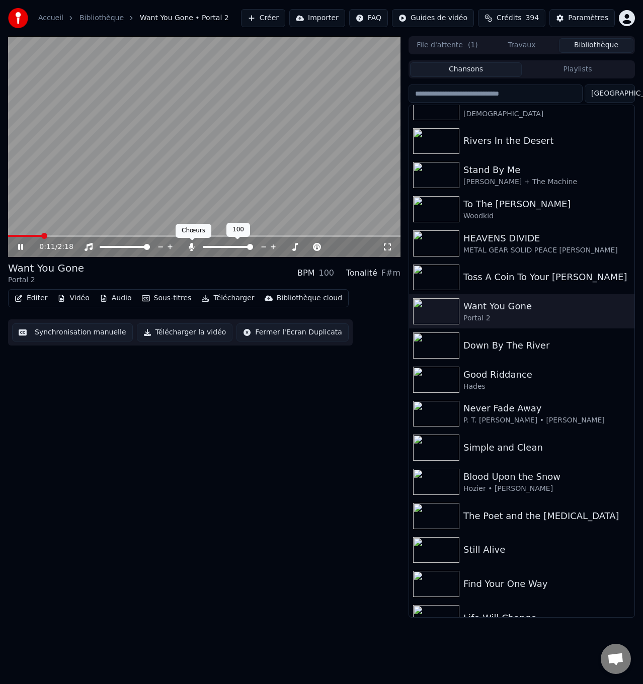
click at [190, 246] on icon at bounding box center [192, 247] width 10 height 8
click at [20, 244] on icon at bounding box center [27, 247] width 23 height 8
click at [35, 236] on span at bounding box center [30, 236] width 44 height 2
click at [192, 245] on icon at bounding box center [192, 247] width 10 height 8
click at [16, 246] on div "0:10 / 2:18" at bounding box center [204, 247] width 384 height 10
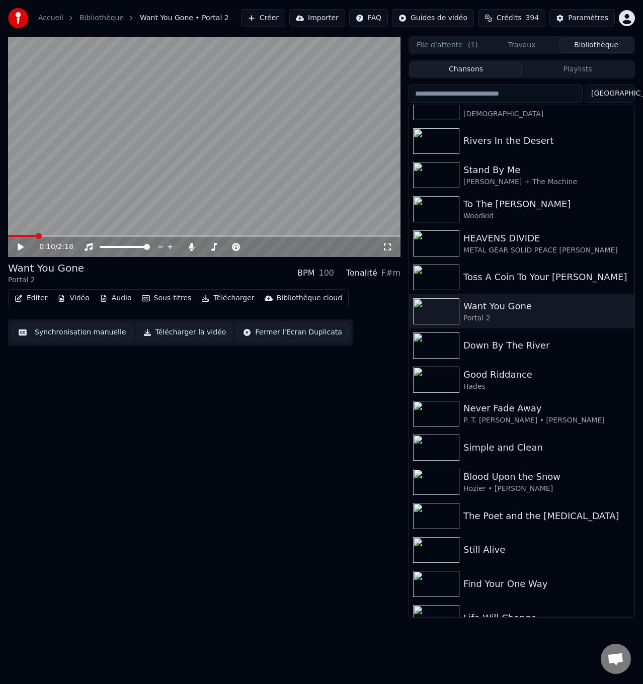
click at [20, 248] on icon at bounding box center [21, 247] width 6 height 7
click at [191, 246] on icon at bounding box center [192, 247] width 6 height 8
click at [19, 245] on icon at bounding box center [20, 247] width 5 height 6
click at [138, 235] on span at bounding box center [73, 236] width 130 height 2
click at [192, 246] on icon at bounding box center [192, 247] width 10 height 8
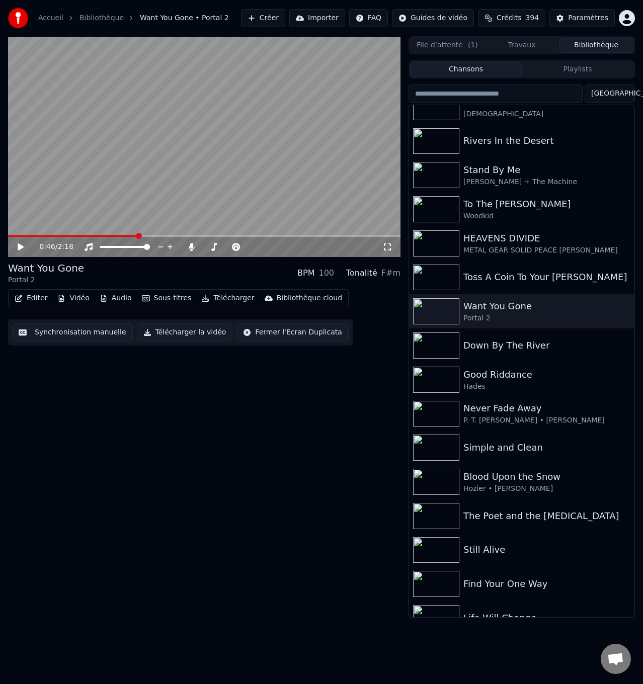
click at [20, 248] on icon at bounding box center [21, 247] width 6 height 7
click at [193, 245] on icon at bounding box center [192, 247] width 6 height 8
click at [22, 244] on icon at bounding box center [20, 247] width 5 height 6
click at [177, 235] on span at bounding box center [93, 236] width 170 height 2
click at [166, 235] on span at bounding box center [87, 236] width 158 height 2
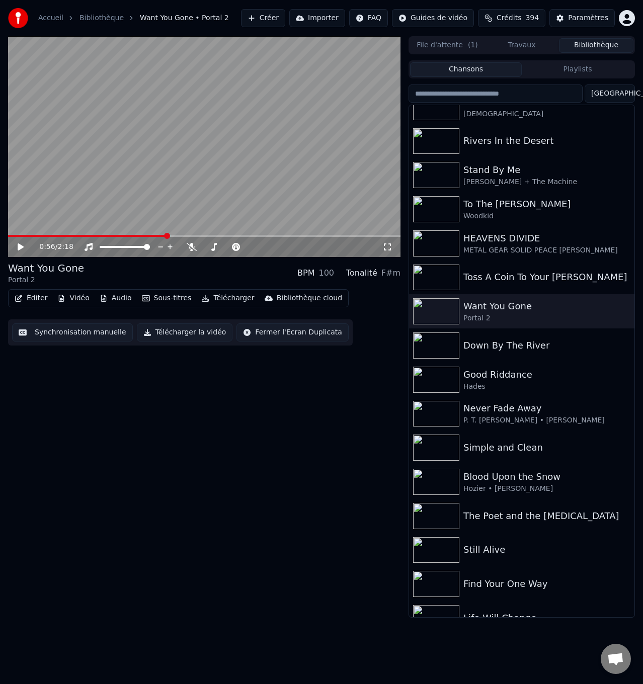
click at [21, 243] on icon at bounding box center [27, 247] width 23 height 8
click at [192, 247] on icon at bounding box center [192, 247] width 10 height 8
click at [192, 246] on icon at bounding box center [192, 247] width 6 height 8
click at [244, 235] on span at bounding box center [143, 236] width 270 height 2
click at [21, 244] on icon at bounding box center [27, 247] width 23 height 8
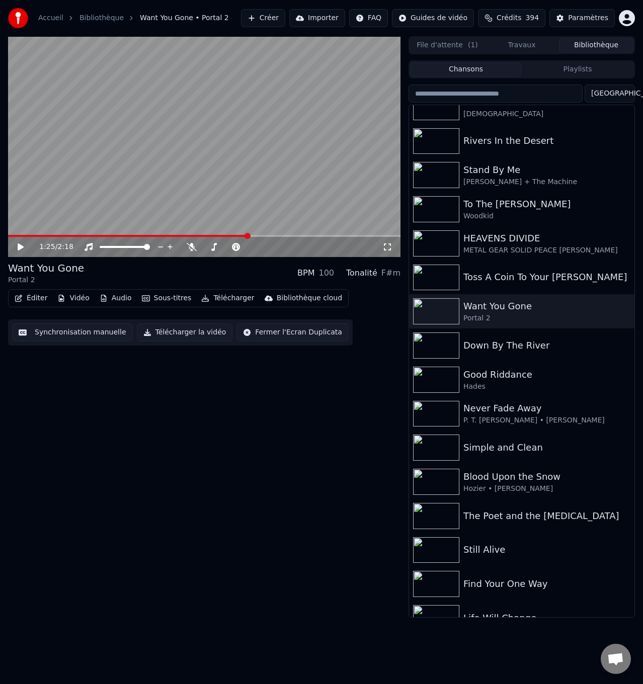
click at [247, 235] on span at bounding box center [128, 236] width 240 height 2
click at [191, 248] on icon at bounding box center [192, 247] width 10 height 8
drag, startPoint x: 20, startPoint y: 246, endPoint x: 29, endPoint y: 241, distance: 10.6
click at [20, 244] on icon at bounding box center [27, 247] width 23 height 8
click at [192, 245] on icon at bounding box center [192, 247] width 6 height 8
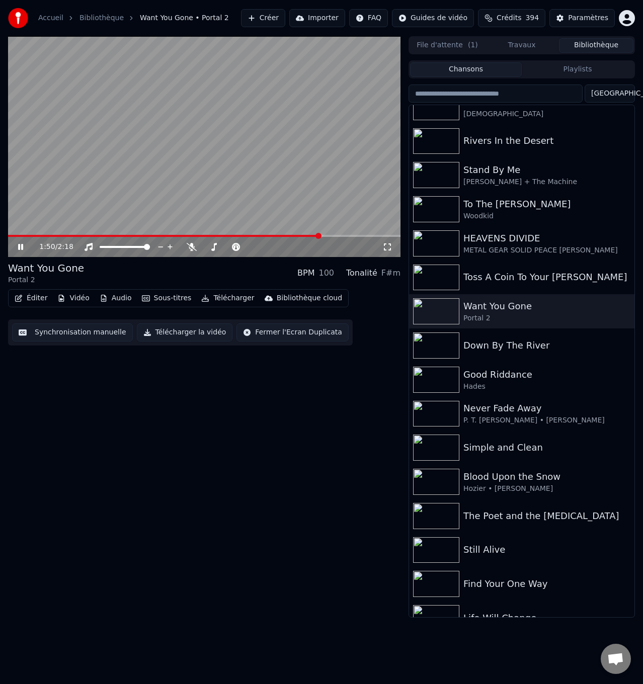
click at [18, 248] on icon at bounding box center [27, 247] width 23 height 8
click at [286, 235] on span at bounding box center [164, 236] width 312 height 2
click at [191, 245] on icon at bounding box center [192, 247] width 10 height 8
click at [23, 247] on icon at bounding box center [21, 247] width 6 height 7
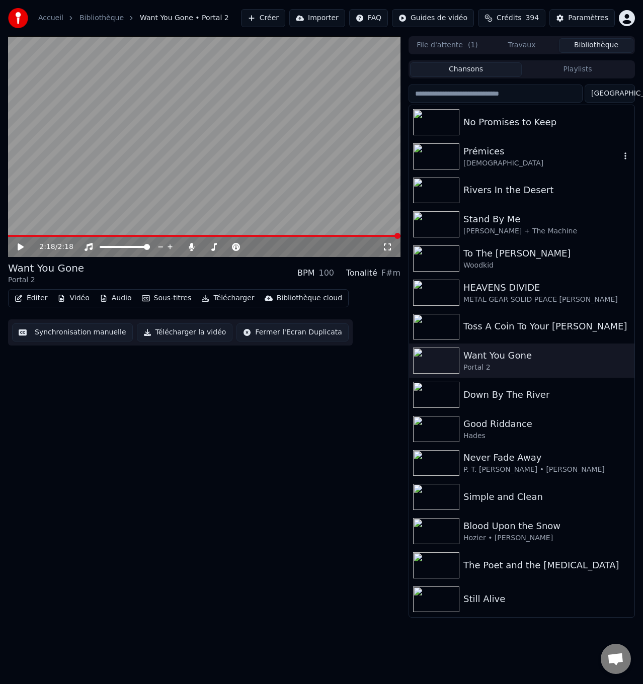
click at [495, 154] on div "Prémices" at bounding box center [541, 151] width 157 height 14
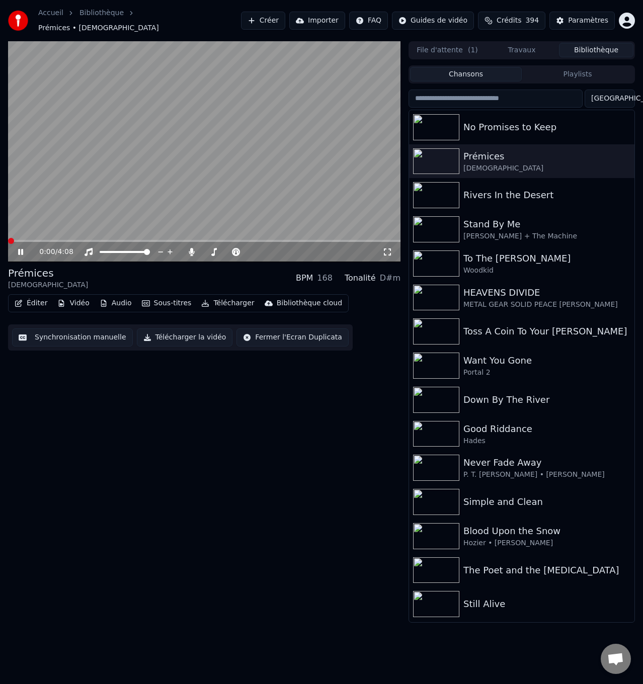
click at [8, 238] on span at bounding box center [11, 241] width 6 height 6
click at [190, 248] on icon at bounding box center [192, 252] width 10 height 8
click at [190, 249] on icon at bounding box center [192, 252] width 10 height 8
click at [190, 248] on icon at bounding box center [192, 252] width 6 height 8
click at [160, 240] on span at bounding box center [94, 241] width 173 height 2
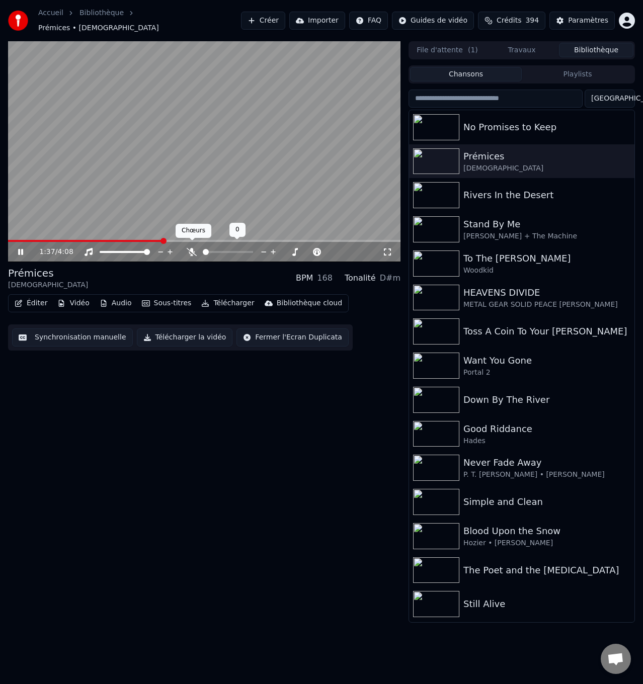
click at [193, 248] on icon at bounding box center [192, 252] width 10 height 8
click at [193, 248] on icon at bounding box center [192, 252] width 6 height 8
click at [193, 248] on icon at bounding box center [192, 252] width 10 height 8
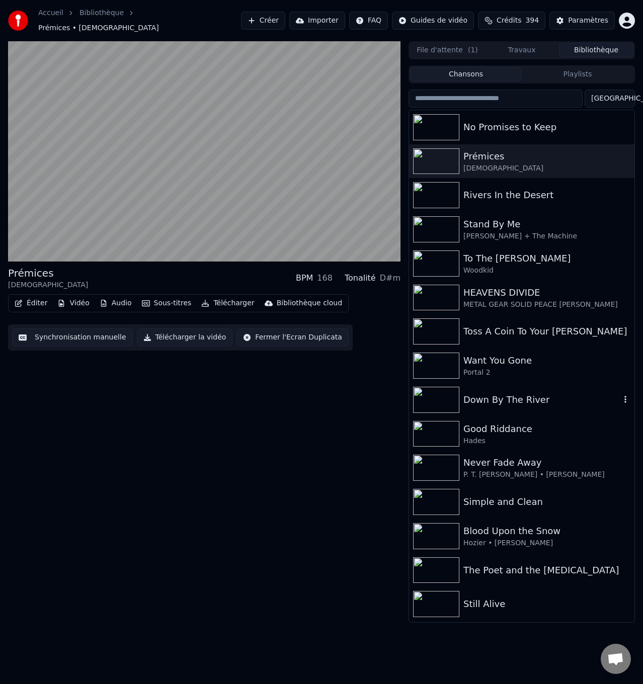
click at [482, 393] on div "Down By The River" at bounding box center [541, 400] width 157 height 14
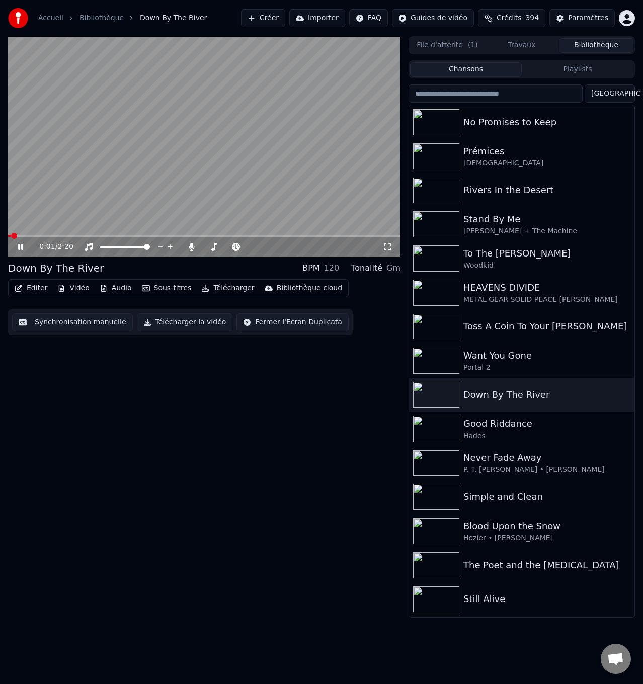
click at [20, 247] on icon at bounding box center [20, 247] width 5 height 6
click at [518, 153] on div "Prémices" at bounding box center [541, 151] width 157 height 14
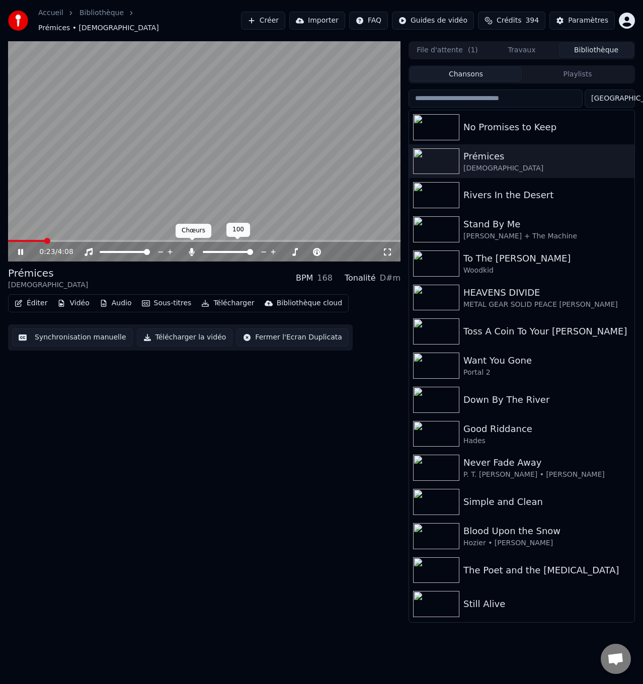
click at [192, 248] on icon at bounding box center [192, 252] width 6 height 8
click at [192, 248] on icon at bounding box center [192, 252] width 10 height 8
click at [192, 248] on icon at bounding box center [192, 252] width 6 height 8
click at [18, 248] on icon at bounding box center [27, 252] width 23 height 8
